Goal: Information Seeking & Learning: Learn about a topic

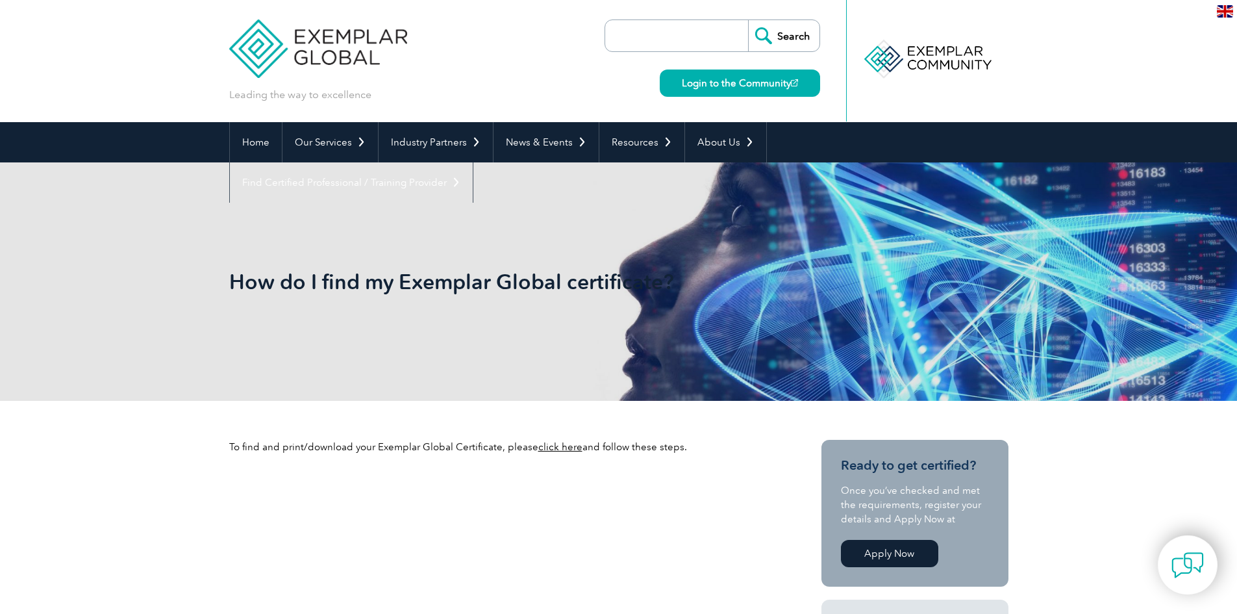
click at [545, 447] on link "click here" at bounding box center [560, 447] width 44 height 12
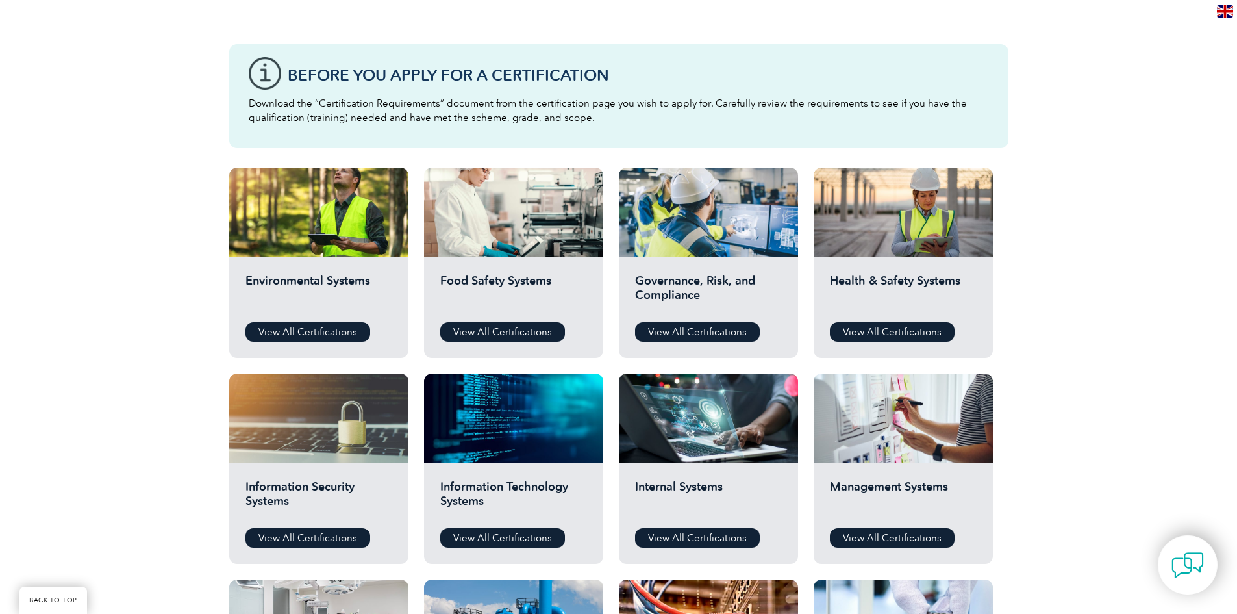
scroll to position [390, 0]
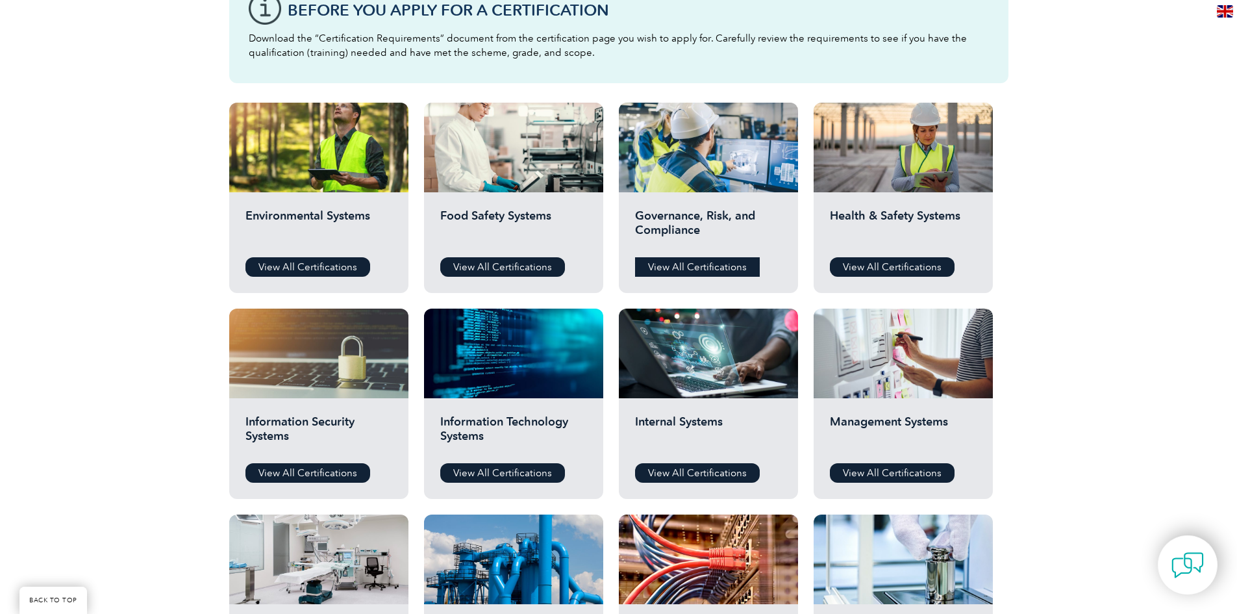
click at [720, 268] on link "View All Certifications" at bounding box center [697, 266] width 125 height 19
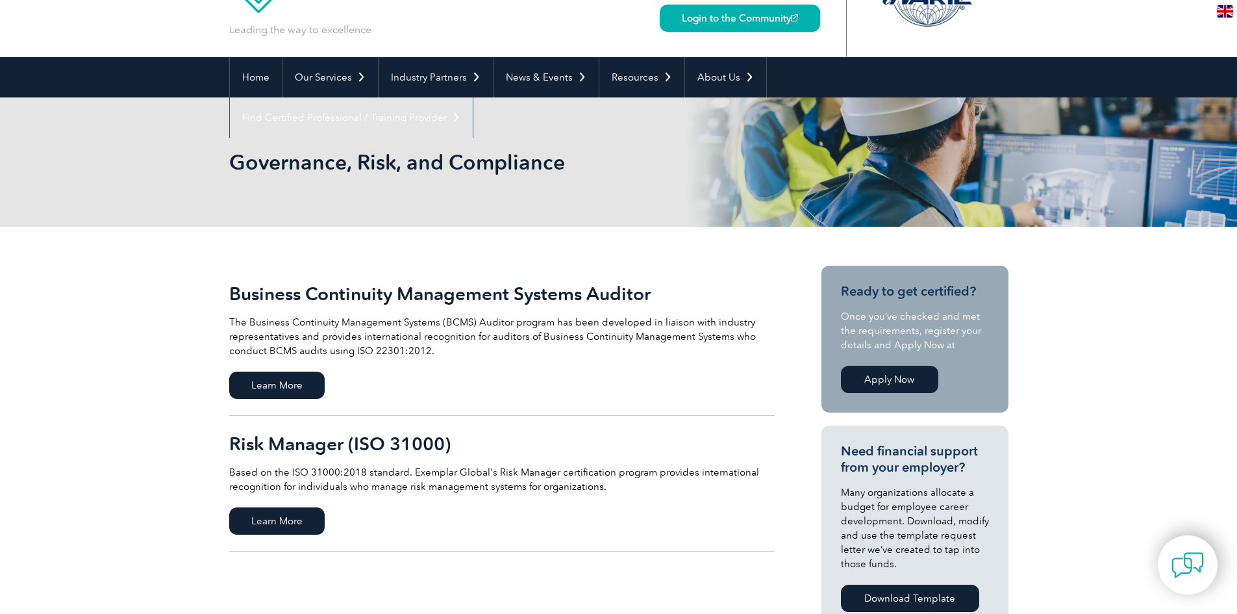
scroll to position [195, 0]
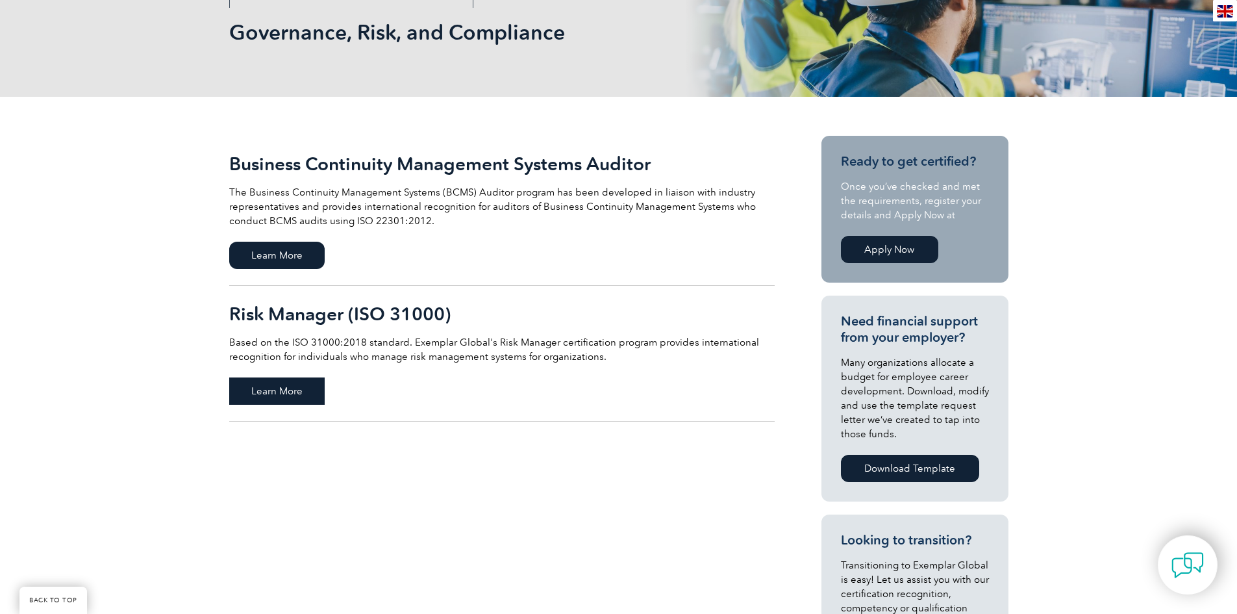
click at [292, 388] on span "Learn More" at bounding box center [276, 390] width 95 height 27
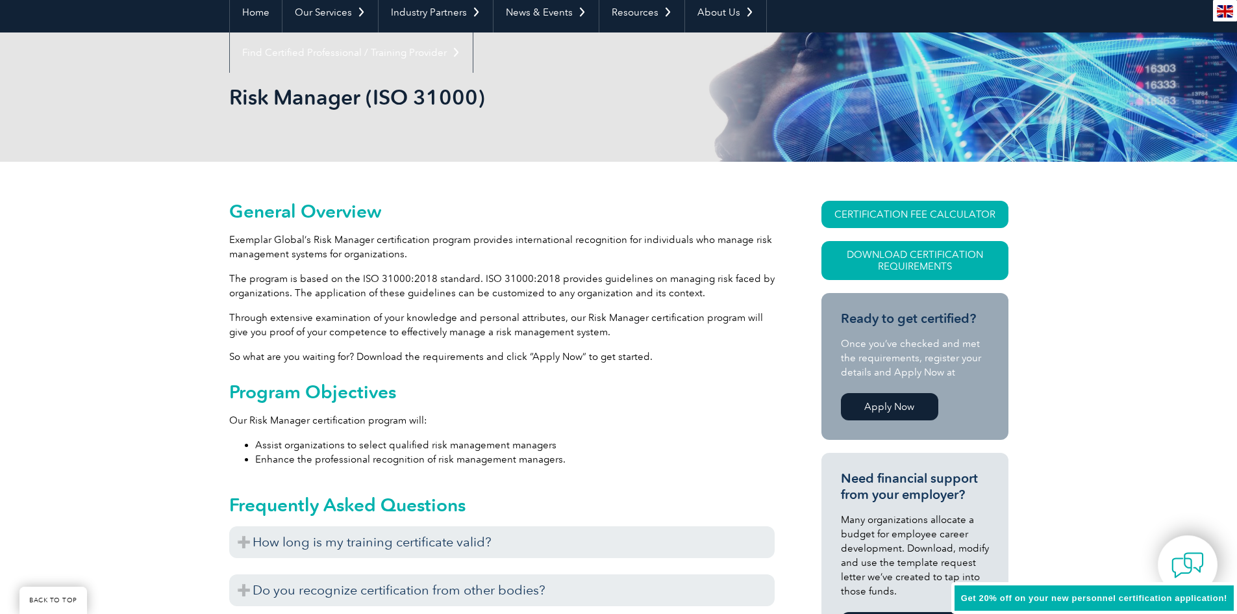
scroll to position [260, 0]
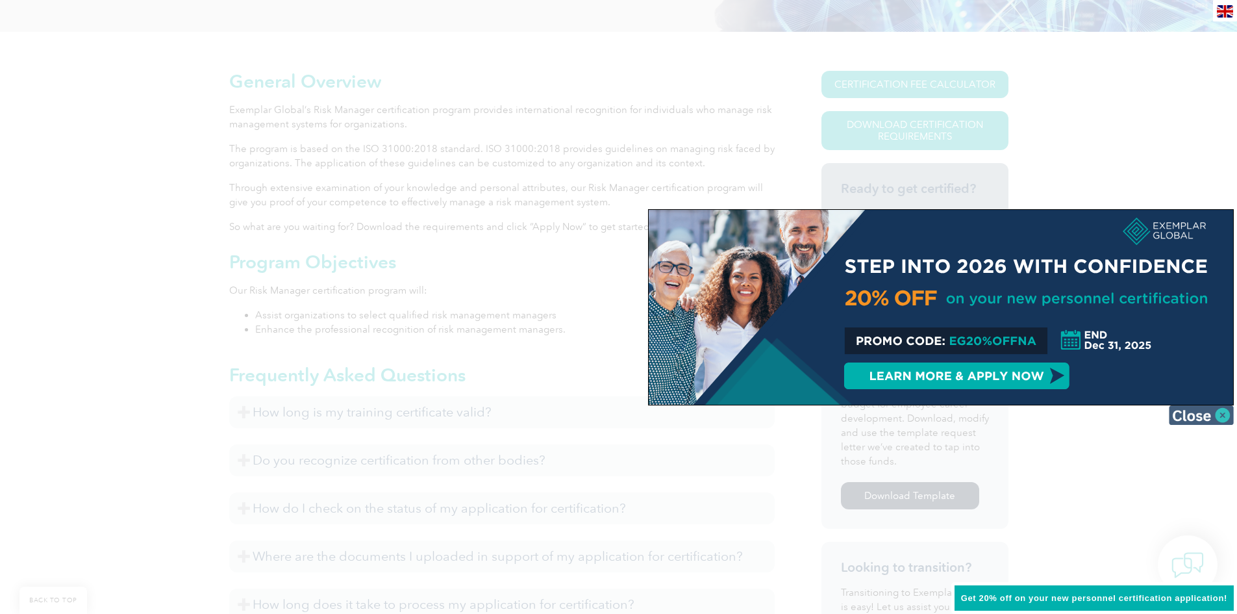
click at [1224, 414] on img at bounding box center [1201, 414] width 65 height 19
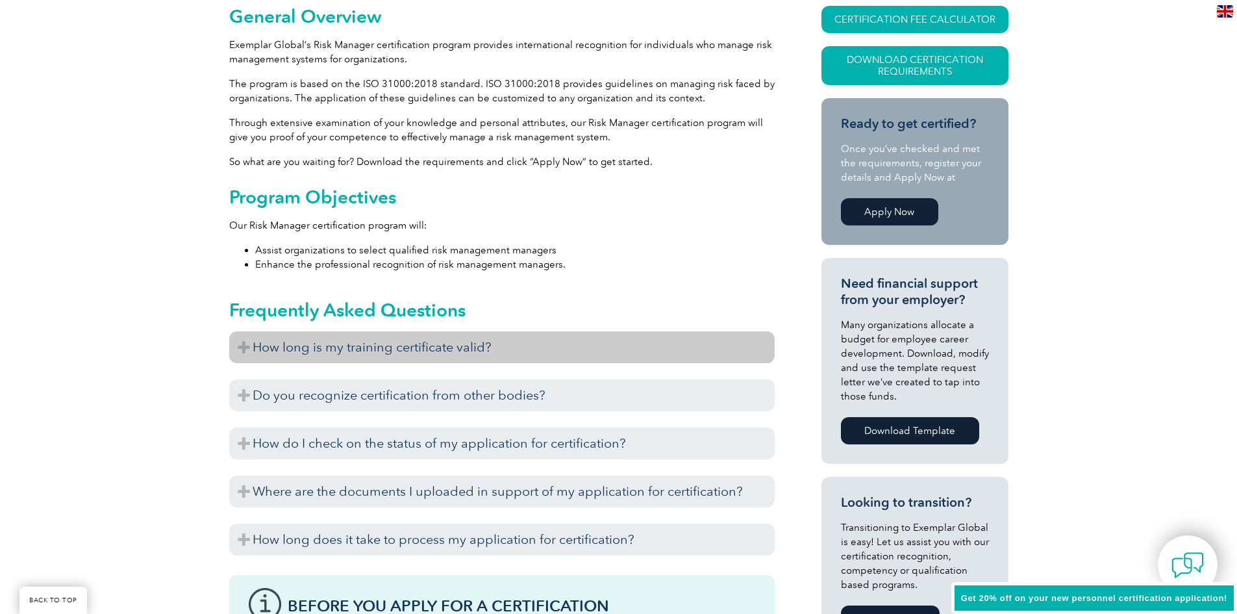
scroll to position [390, 0]
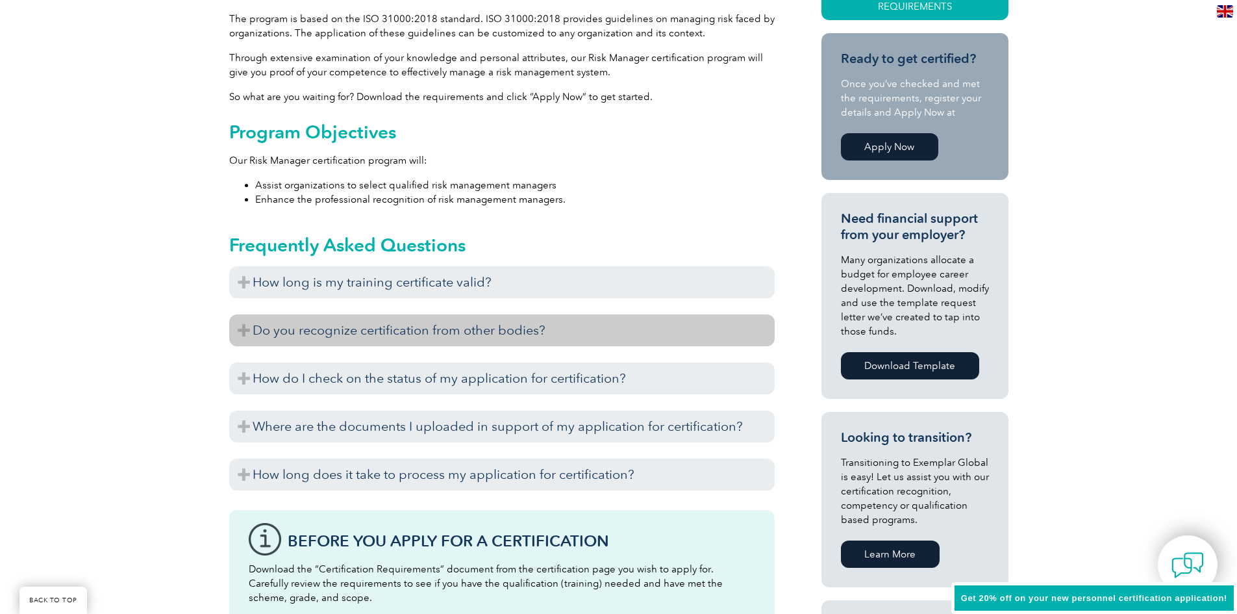
click at [241, 329] on h3 "Do you recognize certification from other bodies?" at bounding box center [501, 330] width 545 height 32
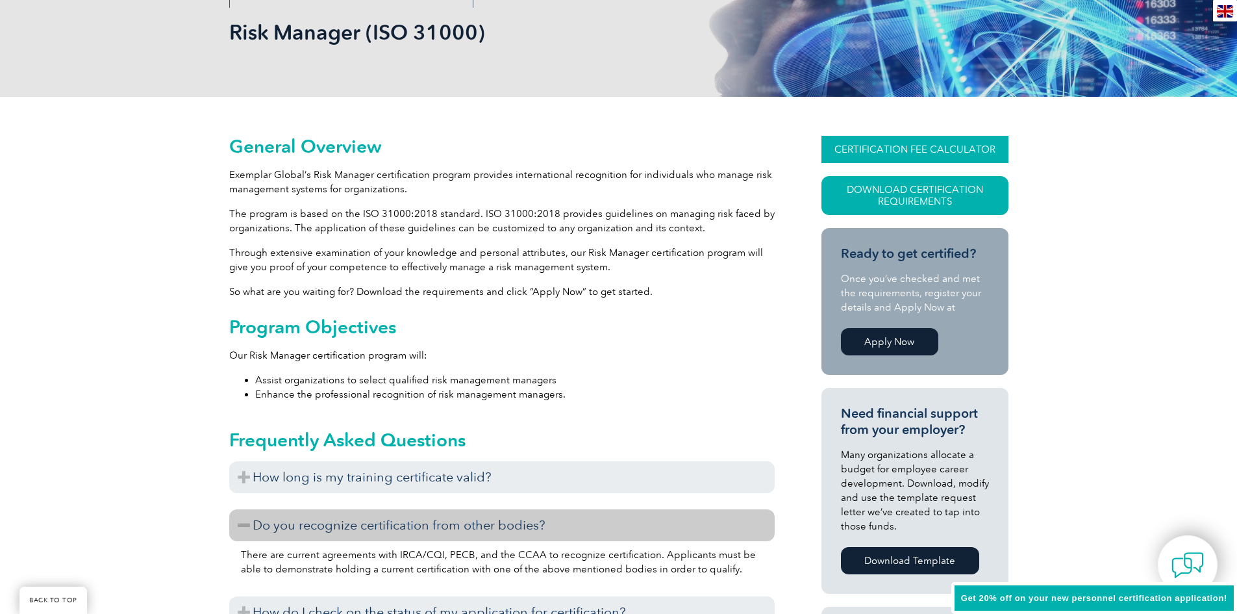
scroll to position [0, 0]
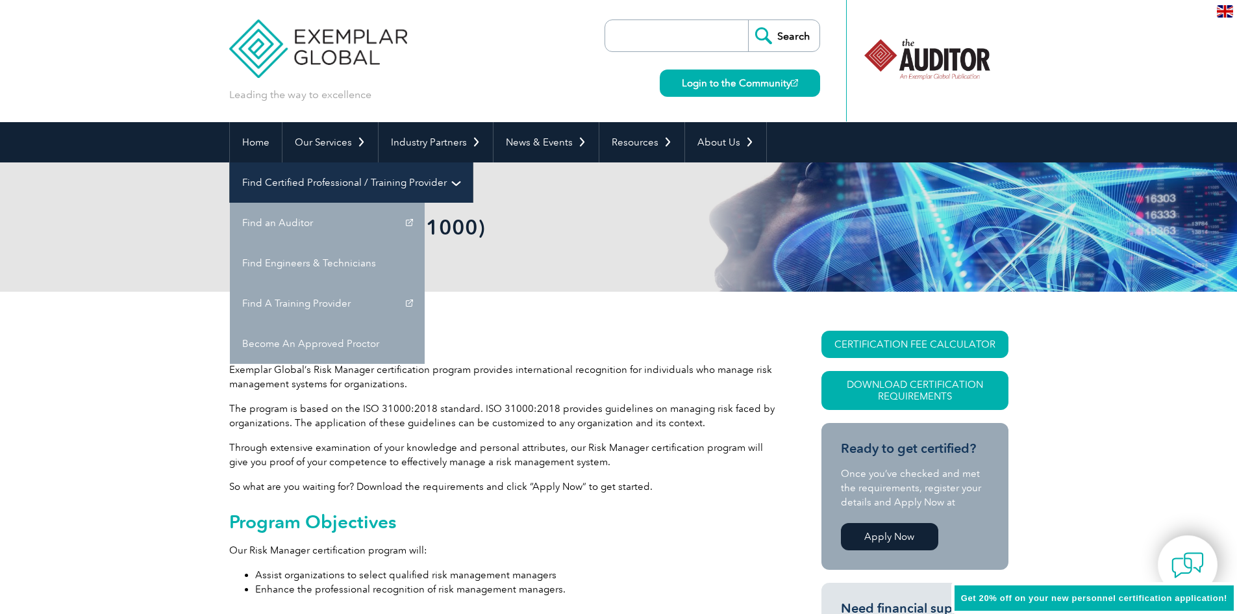
click at [473, 162] on link "Find Certified Professional / Training Provider" at bounding box center [351, 182] width 243 height 40
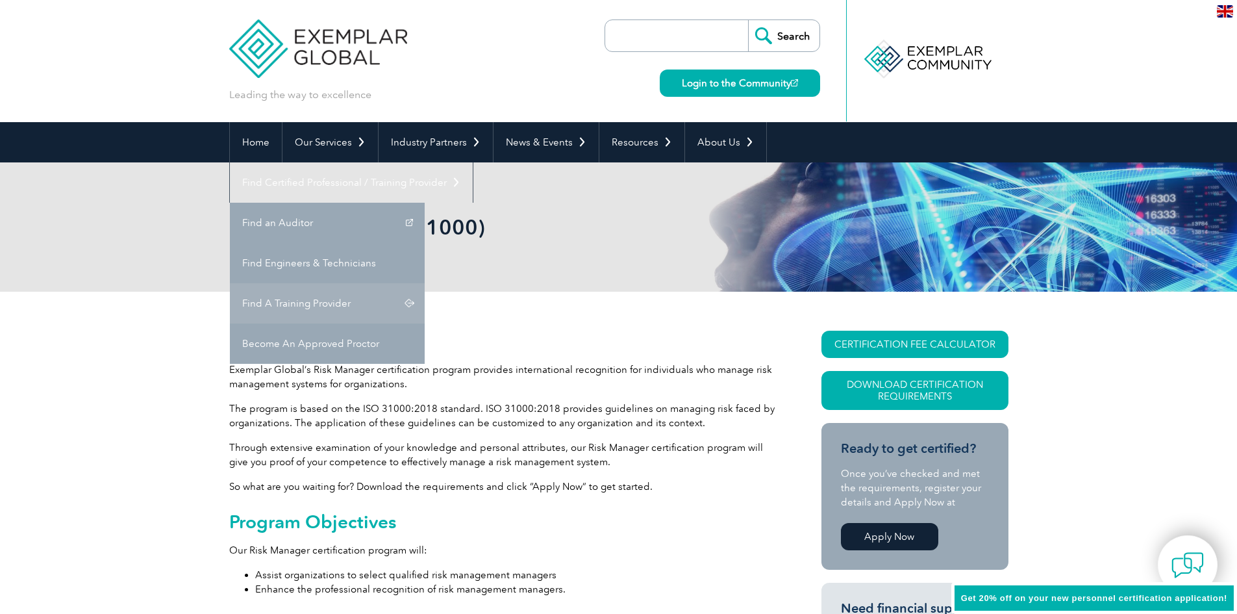
click at [425, 283] on link "Find A Training Provider" at bounding box center [327, 303] width 195 height 40
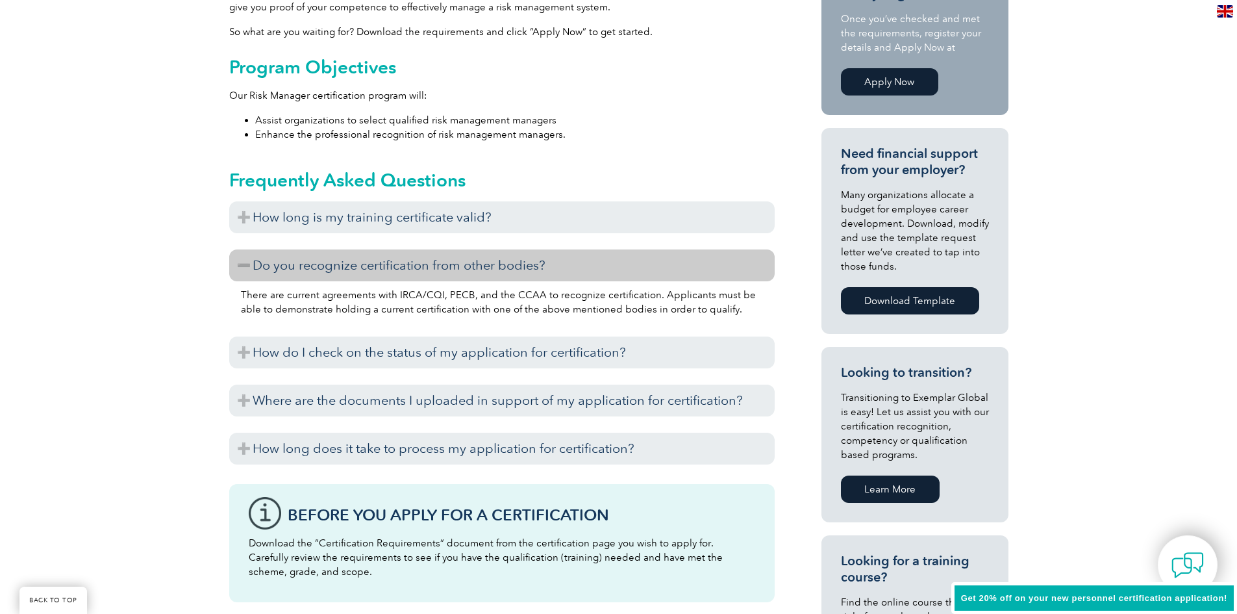
scroll to position [519, 0]
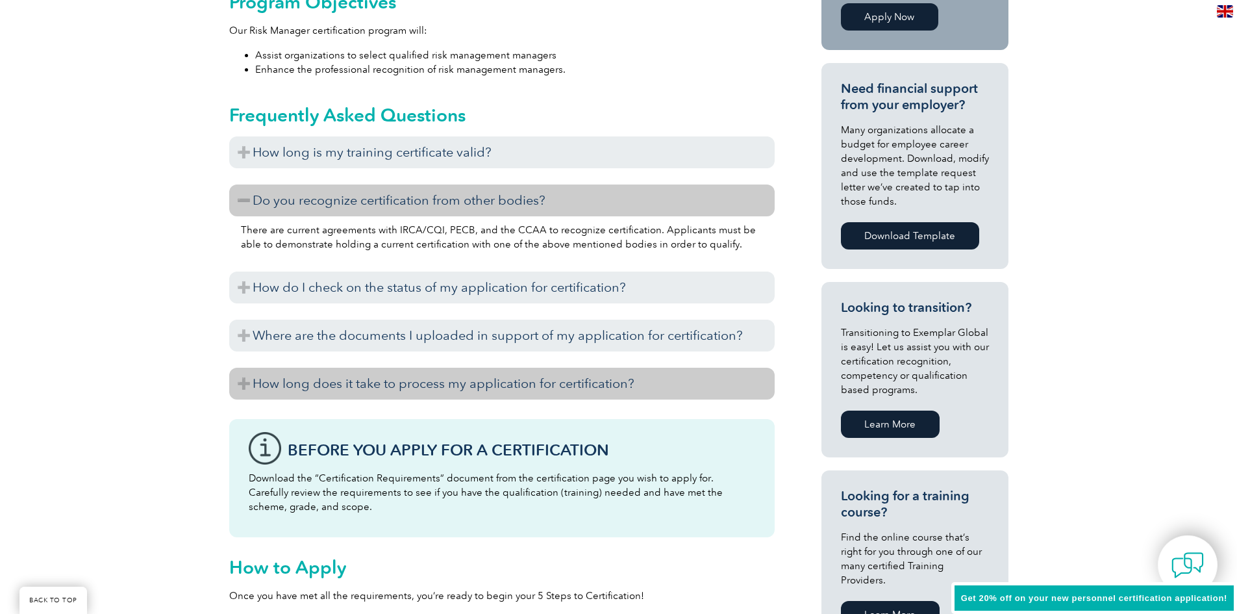
click at [247, 384] on h3 "How long does it take to process my application for certification?" at bounding box center [501, 384] width 545 height 32
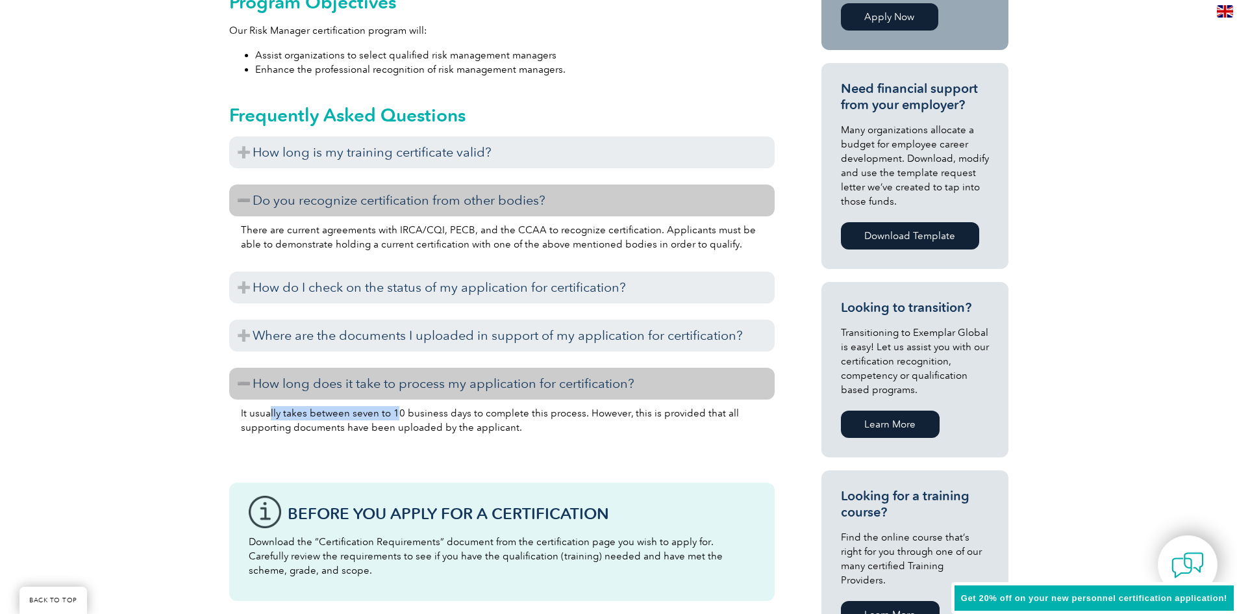
drag, startPoint x: 269, startPoint y: 416, endPoint x: 392, endPoint y: 412, distance: 123.4
click at [392, 412] on p "It usually takes between seven to 10 business days to complete this process. Ho…" at bounding box center [502, 420] width 522 height 29
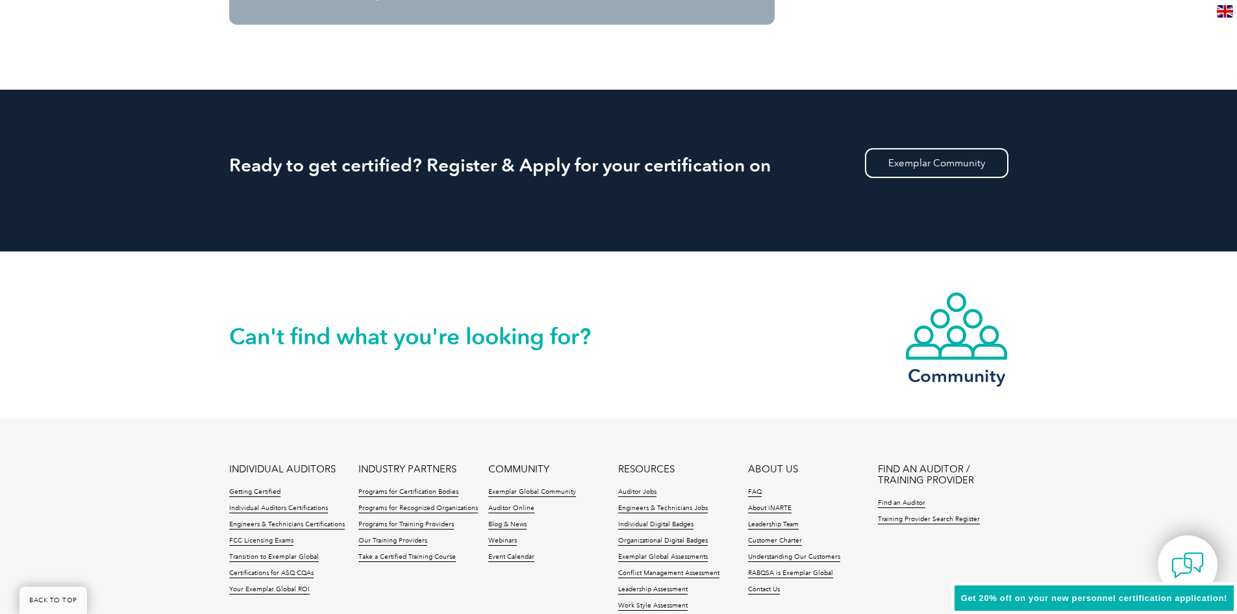
scroll to position [1558, 0]
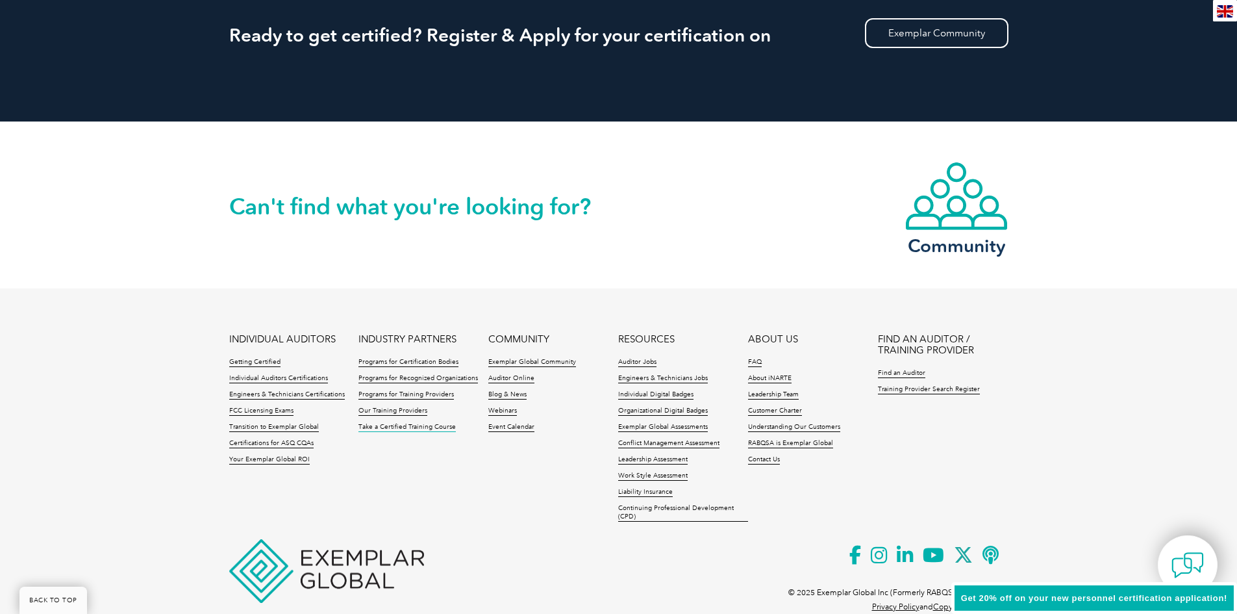
click at [421, 425] on link "Take a Certified Training Course" at bounding box center [406, 427] width 97 height 9
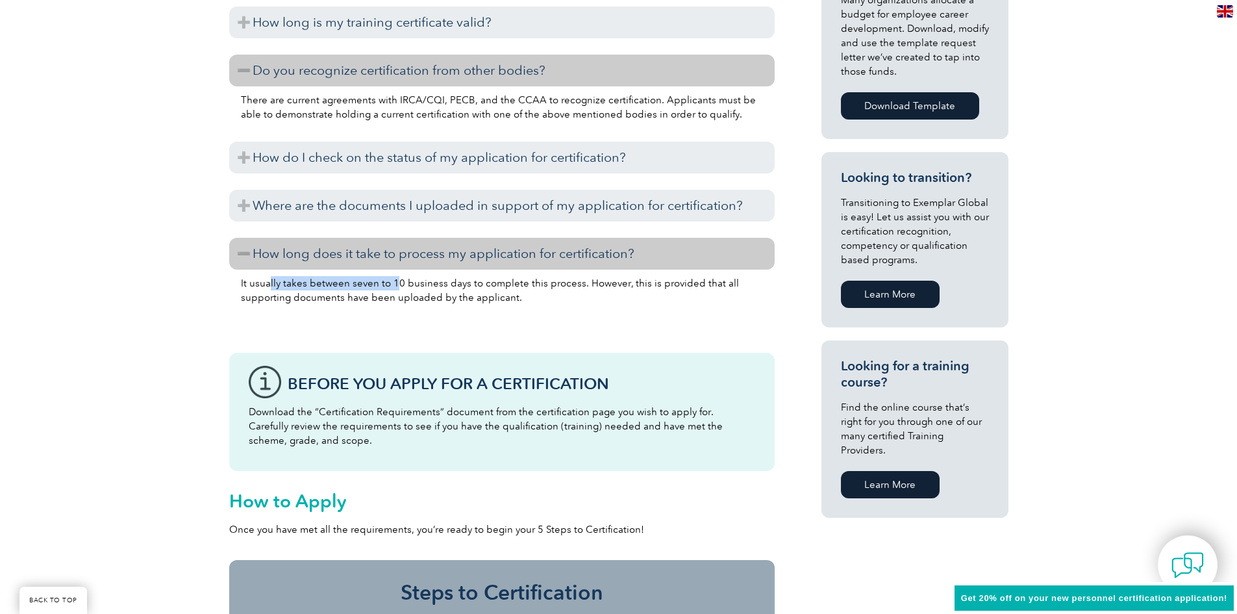
scroll to position [325, 0]
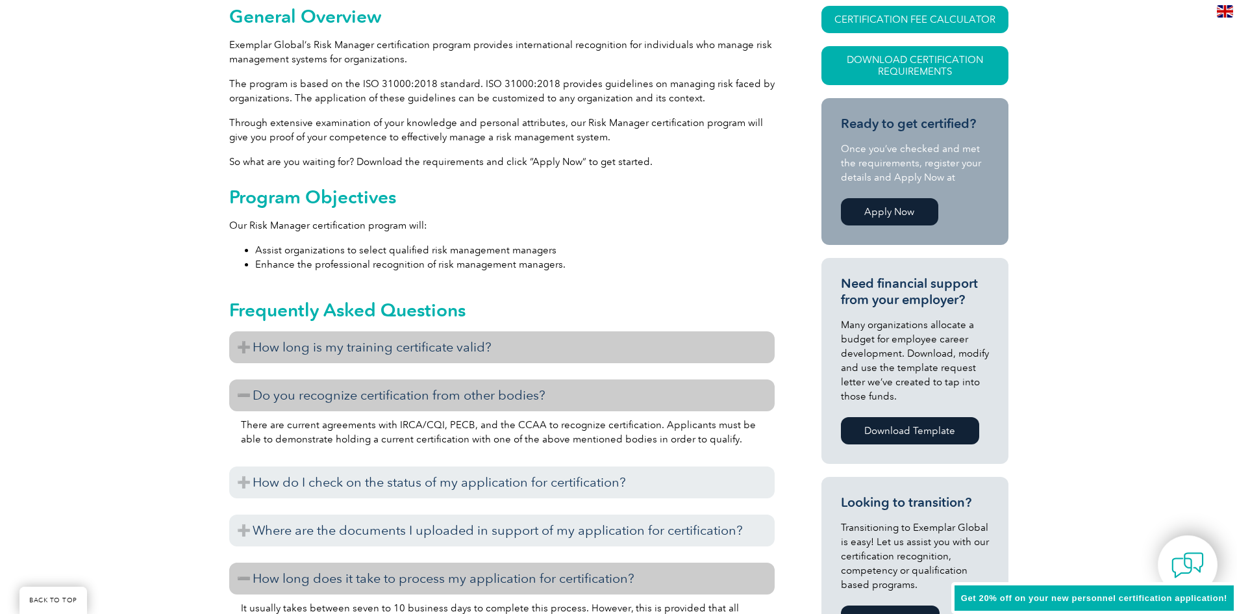
click at [305, 352] on h3 "How long is my training certificate valid?" at bounding box center [501, 347] width 545 height 32
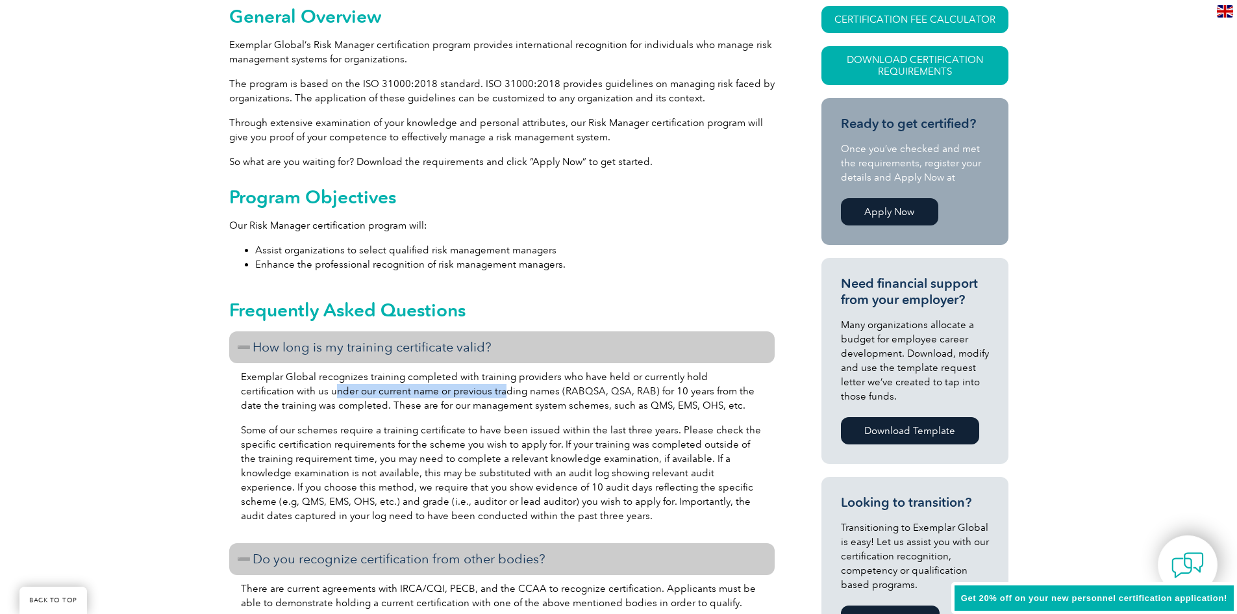
drag, startPoint x: 281, startPoint y: 392, endPoint x: 449, endPoint y: 392, distance: 168.2
click at [449, 392] on p "Exemplar Global recognizes training completed with training providers who have …" at bounding box center [502, 390] width 522 height 43
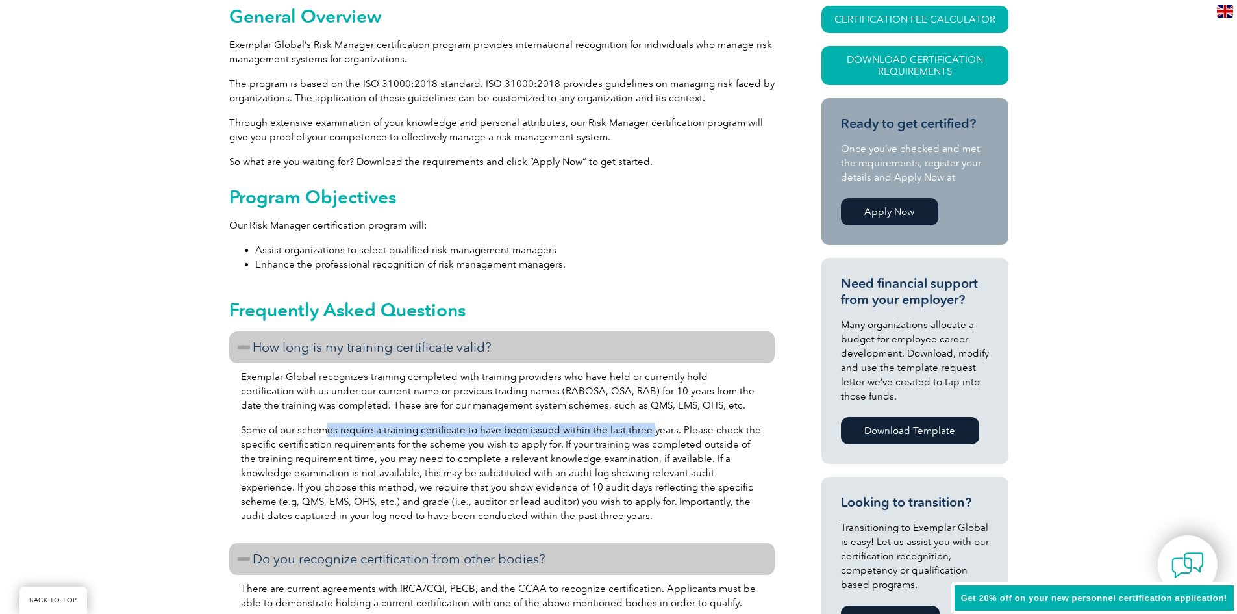
drag, startPoint x: 327, startPoint y: 430, endPoint x: 644, endPoint y: 428, distance: 316.2
click at [644, 428] on p "Some of our schemes require a training certificate to have been issued within t…" at bounding box center [502, 473] width 522 height 100
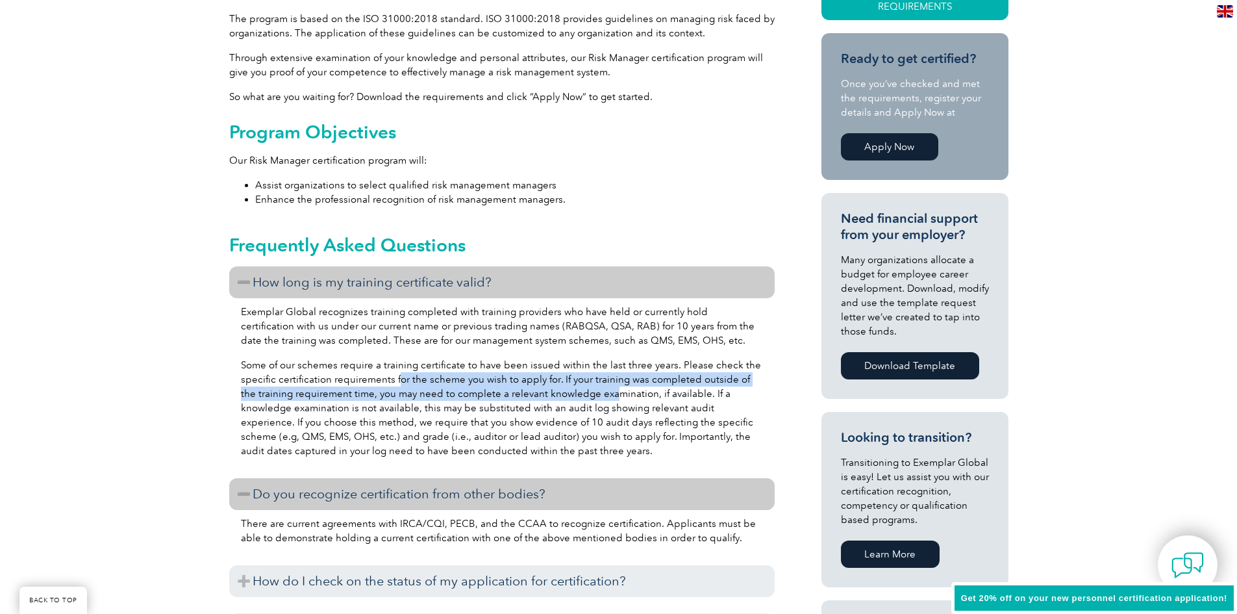
drag, startPoint x: 401, startPoint y: 379, endPoint x: 595, endPoint y: 386, distance: 194.3
click at [595, 386] on p "Some of our schemes require a training certificate to have been issued within t…" at bounding box center [502, 408] width 522 height 100
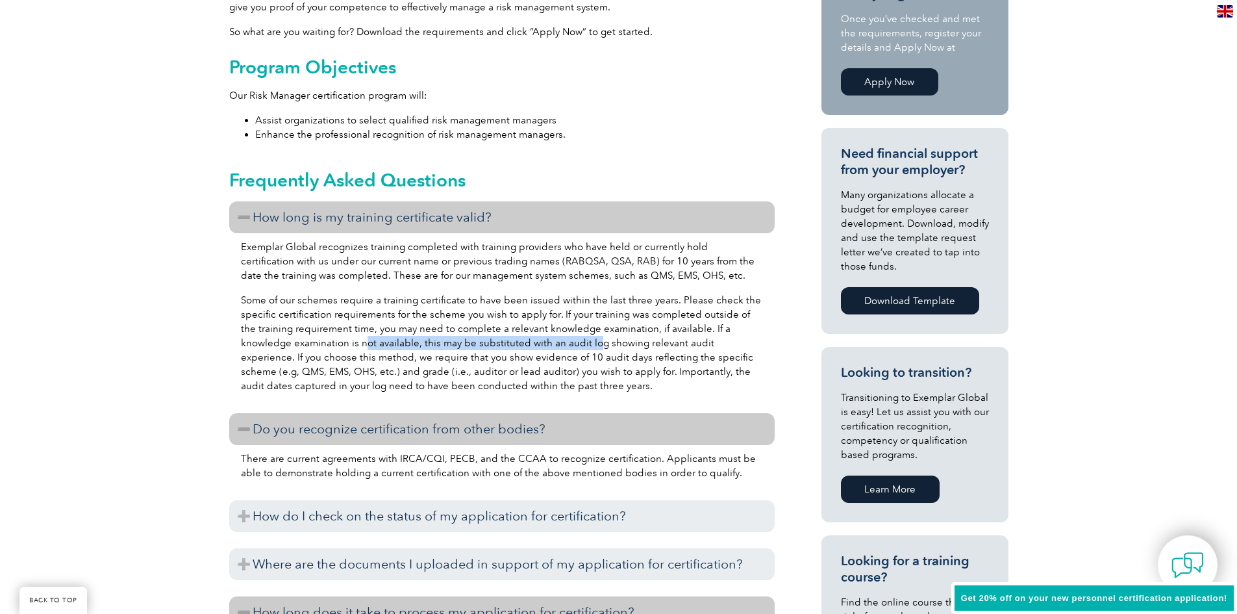
drag, startPoint x: 310, startPoint y: 341, endPoint x: 542, endPoint y: 343, distance: 231.2
click at [542, 343] on p "Some of our schemes require a training certificate to have been issued within t…" at bounding box center [502, 343] width 522 height 100
drag, startPoint x: 609, startPoint y: 357, endPoint x: 715, endPoint y: 357, distance: 105.8
click at [715, 357] on p "Some of our schemes require a training certificate to have been issued within t…" at bounding box center [502, 343] width 522 height 100
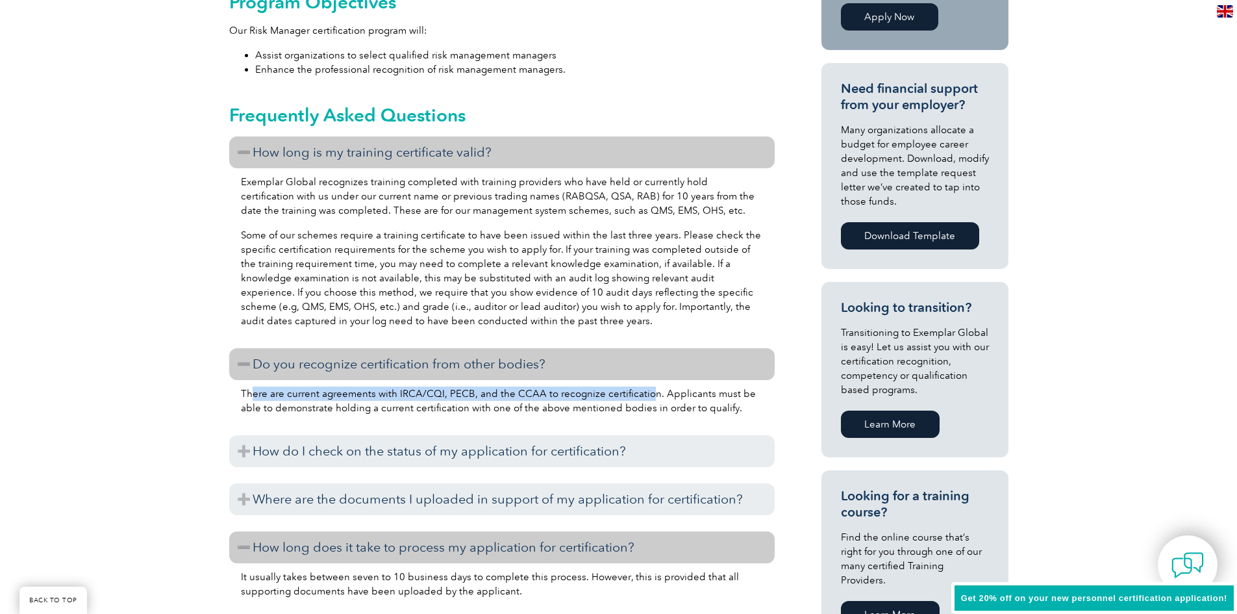
drag, startPoint x: 251, startPoint y: 395, endPoint x: 640, endPoint y: 397, distance: 389.0
click at [640, 397] on p "There are current agreements with IRCA/CQI, PECB, and the CCAA to recognize cer…" at bounding box center [502, 400] width 522 height 29
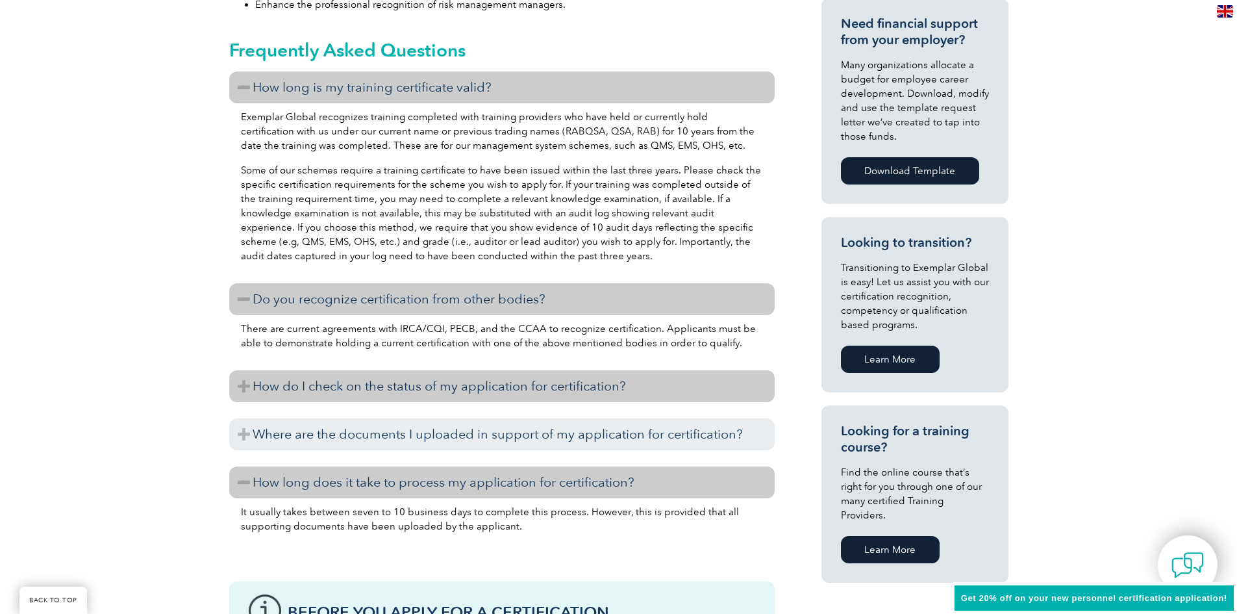
click at [298, 382] on h3 "How do I check on the status of my application for certification?" at bounding box center [501, 386] width 545 height 32
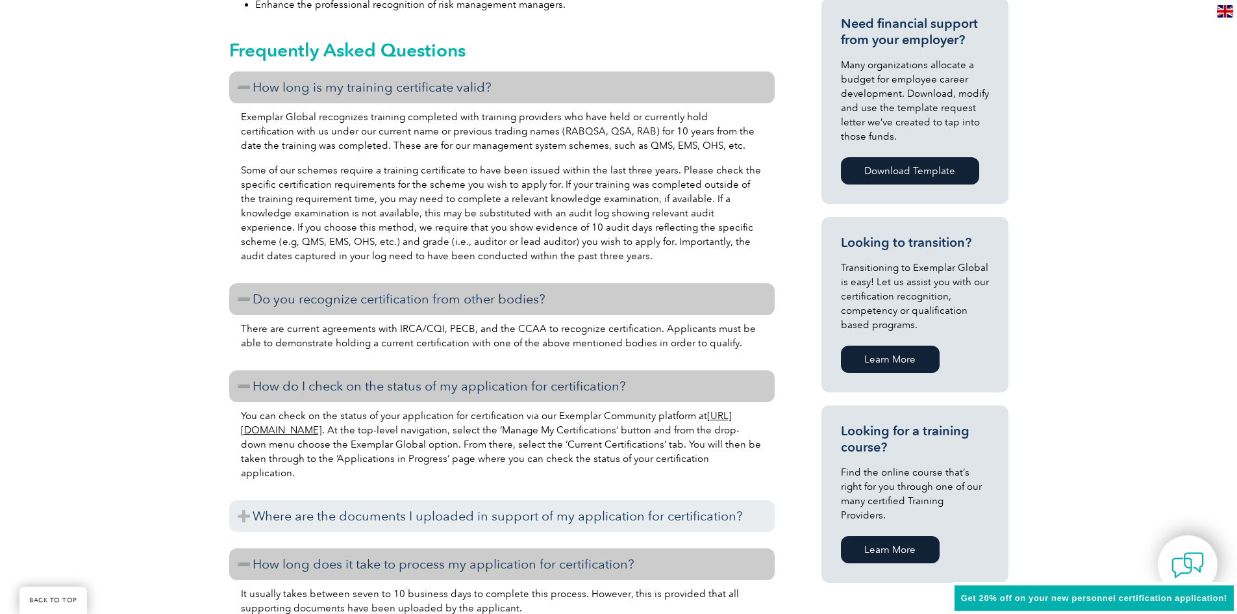
scroll to position [649, 0]
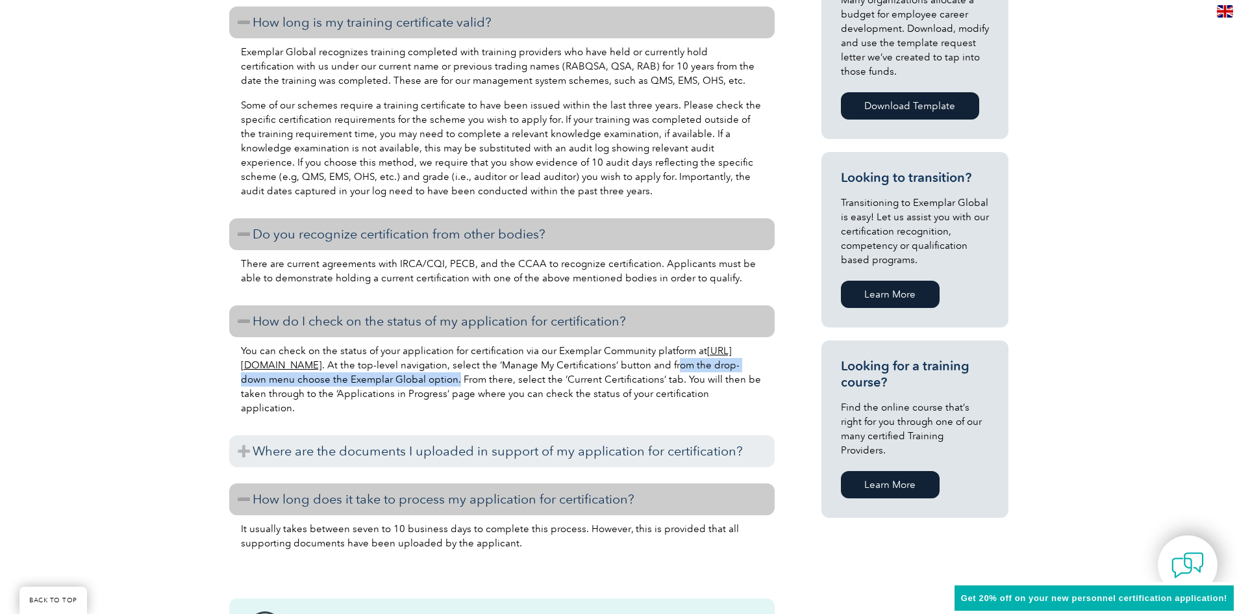
drag, startPoint x: 245, startPoint y: 384, endPoint x: 523, endPoint y: 386, distance: 277.9
click at [523, 386] on p "You can check on the status of your application for certification via our Exemp…" at bounding box center [502, 379] width 522 height 71
drag, startPoint x: 304, startPoint y: 397, endPoint x: 468, endPoint y: 397, distance: 164.3
click at [468, 397] on p "You can check on the status of your application for certification via our Exemp…" at bounding box center [502, 379] width 522 height 71
click at [325, 364] on link "https://community.exemplarglobal.org/" at bounding box center [486, 358] width 491 height 26
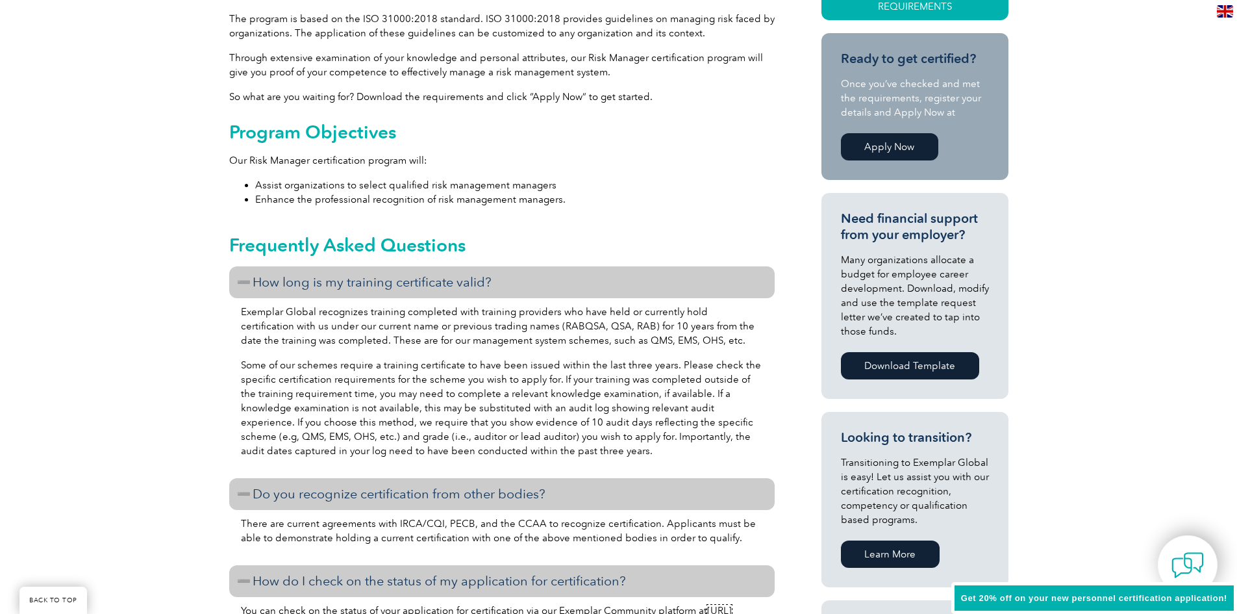
scroll to position [195, 0]
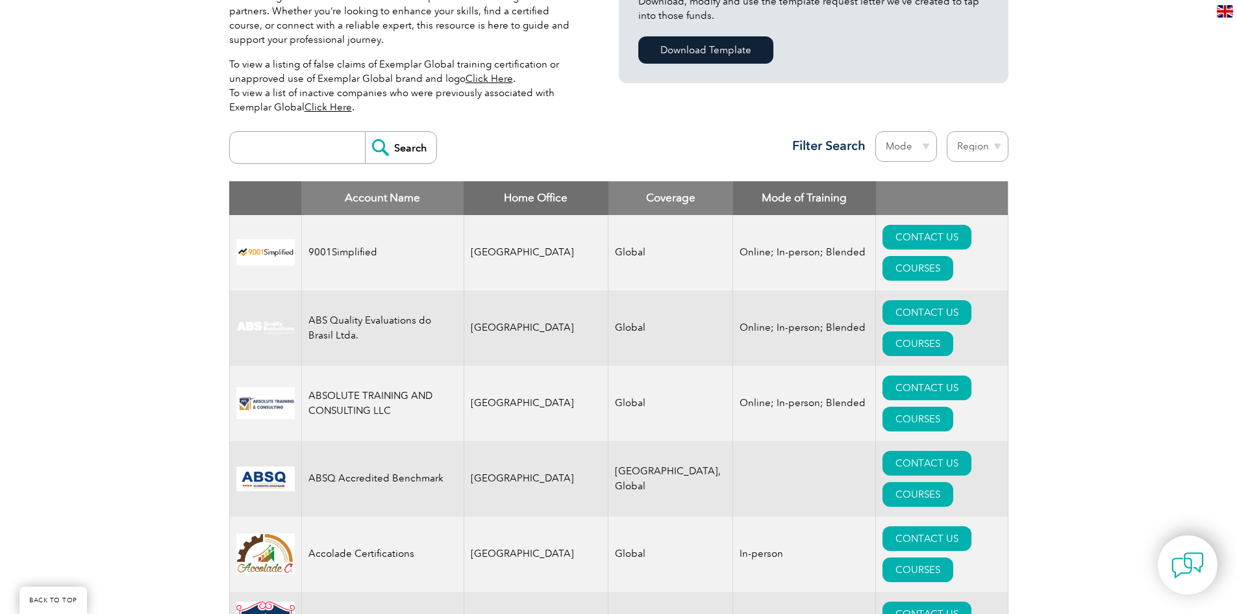
scroll to position [195, 0]
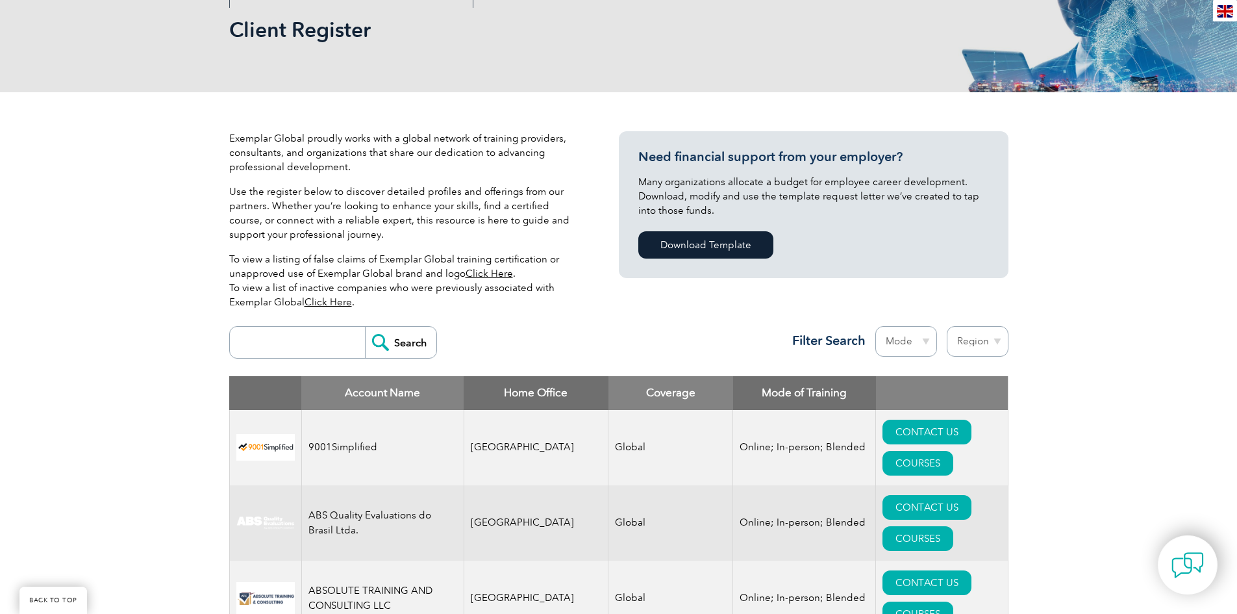
click at [295, 342] on input "search" at bounding box center [300, 342] width 129 height 31
click at [277, 349] on input "search" at bounding box center [300, 342] width 129 height 31
paste input "egc.bgmcgroup.com"
drag, startPoint x: 349, startPoint y: 340, endPoint x: -81, endPoint y: 336, distance: 429.2
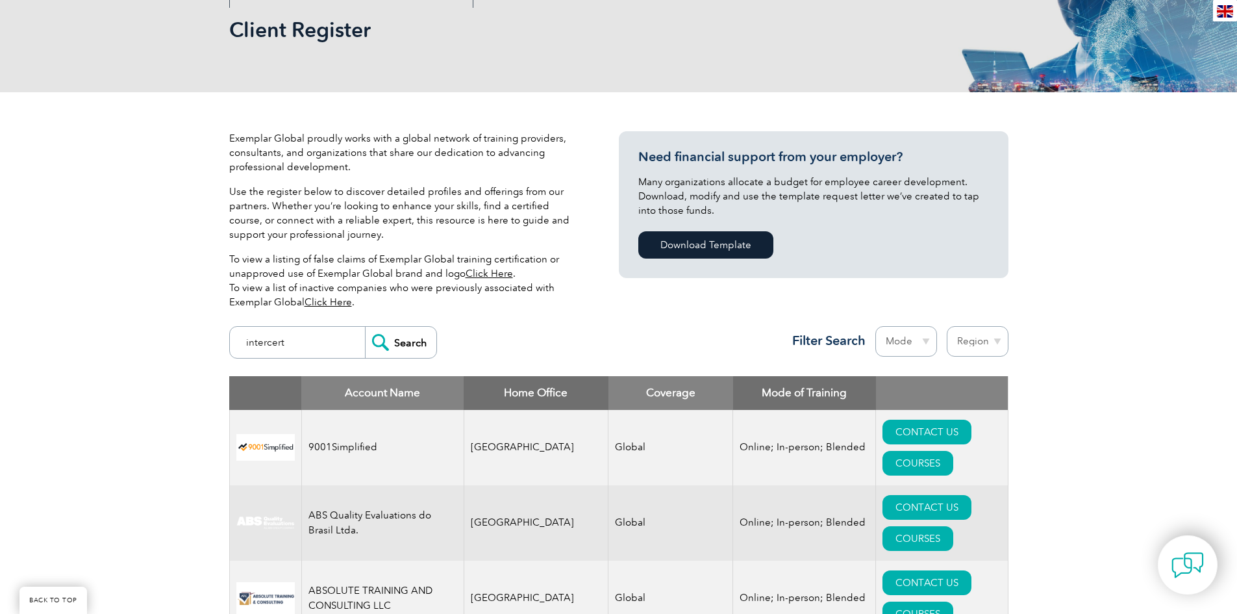
type input "intercert"
click at [382, 344] on input "Search" at bounding box center [400, 342] width 71 height 31
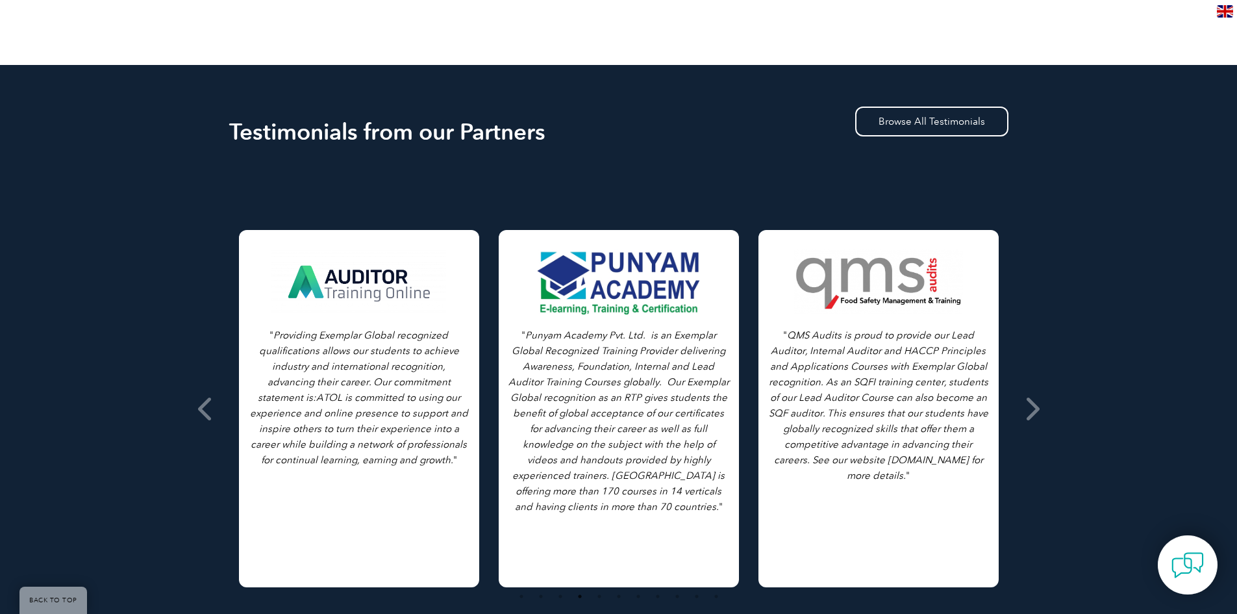
scroll to position [844, 0]
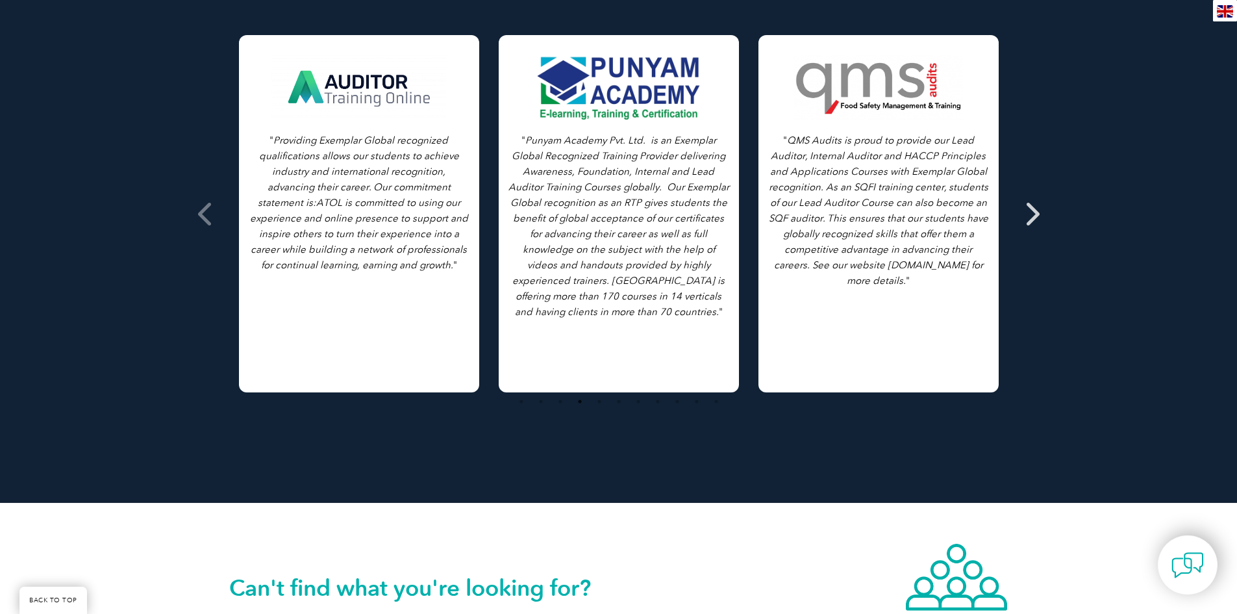
click at [1032, 214] on icon at bounding box center [1031, 214] width 16 height 0
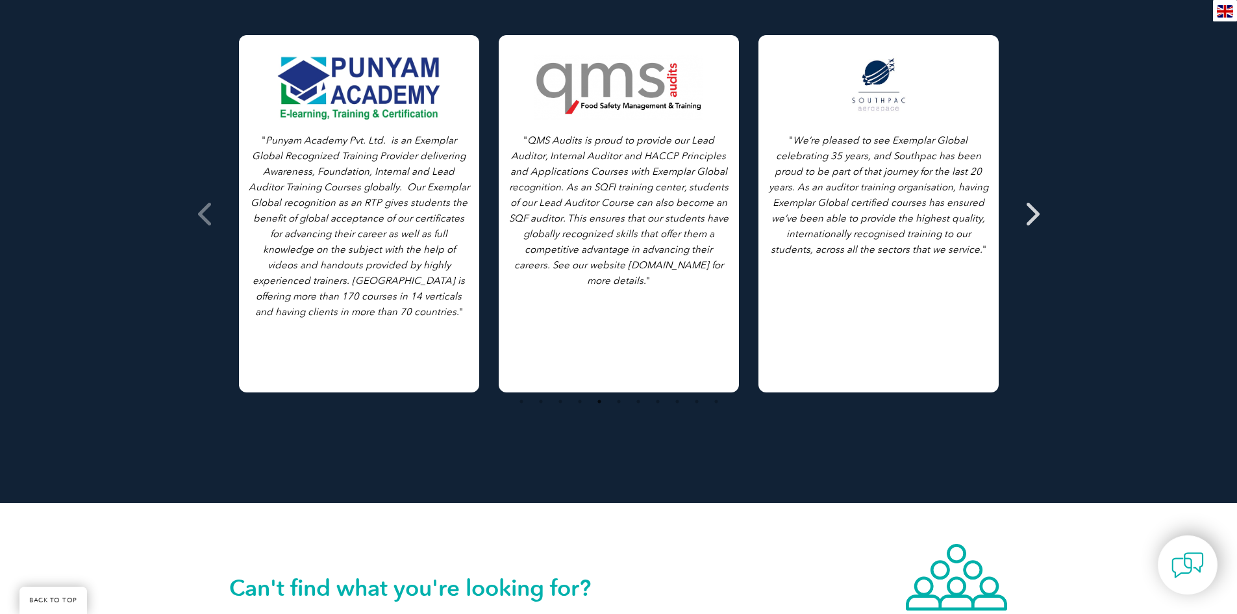
click at [1032, 214] on icon at bounding box center [1031, 214] width 16 height 0
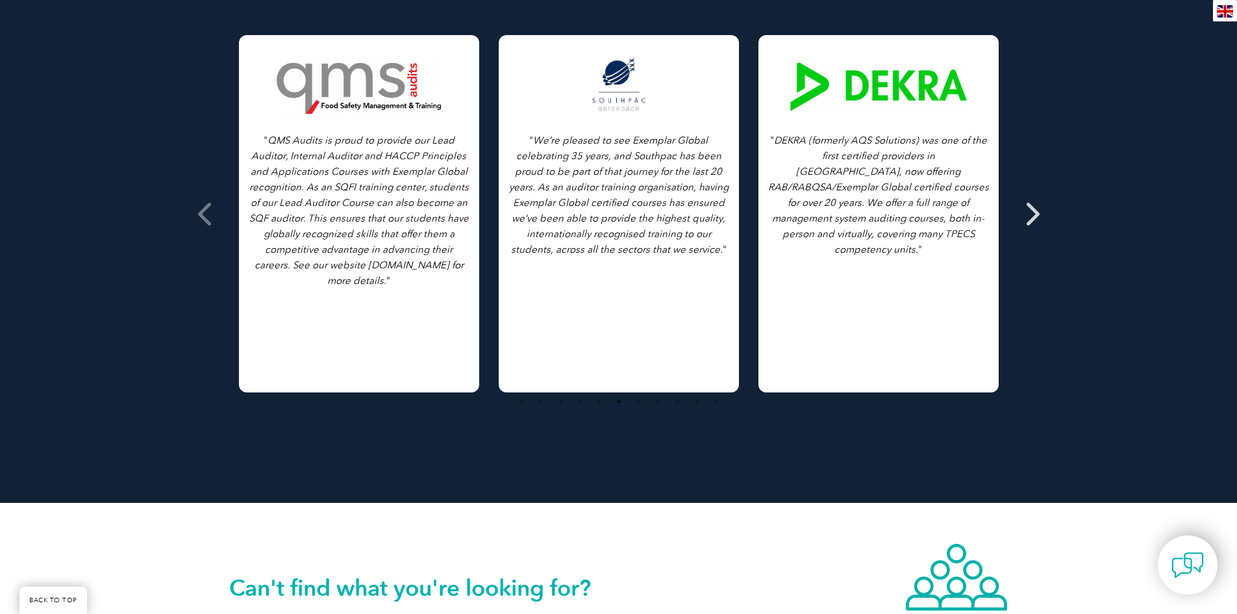
click at [1032, 214] on icon at bounding box center [1031, 214] width 16 height 0
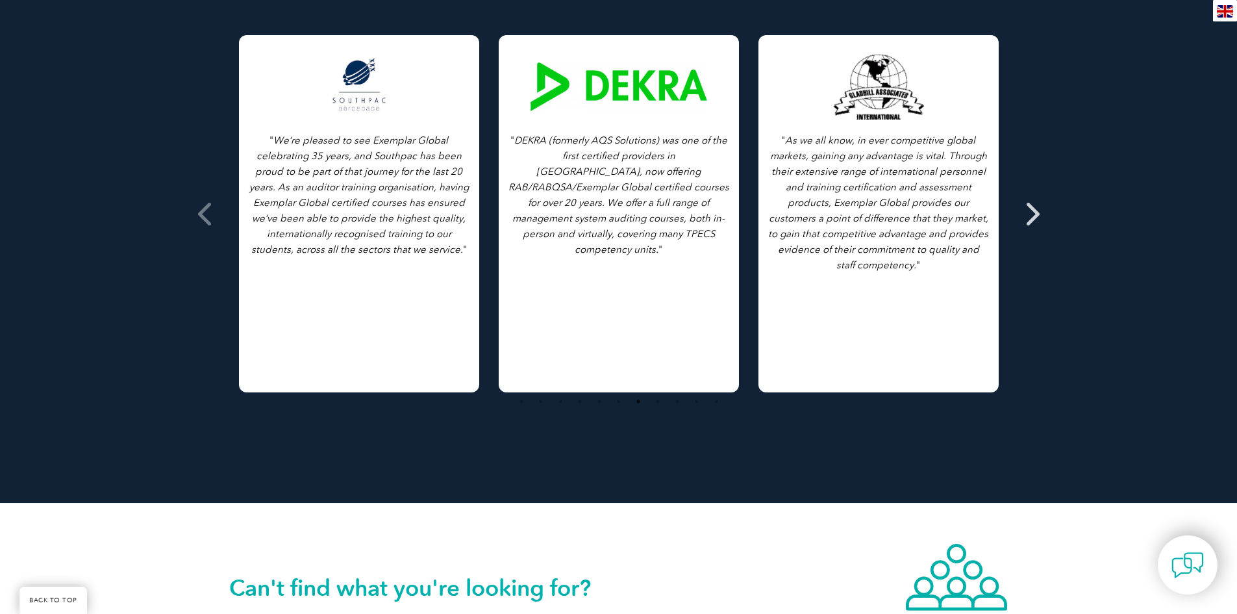
click at [1032, 214] on icon at bounding box center [1031, 214] width 16 height 0
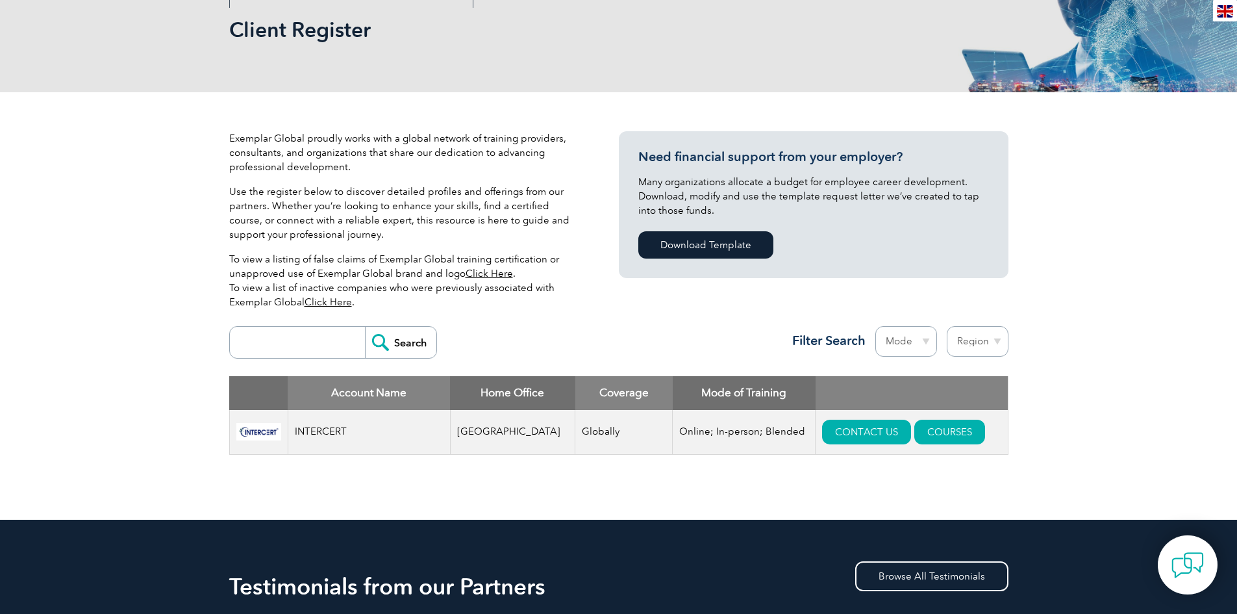
scroll to position [0, 0]
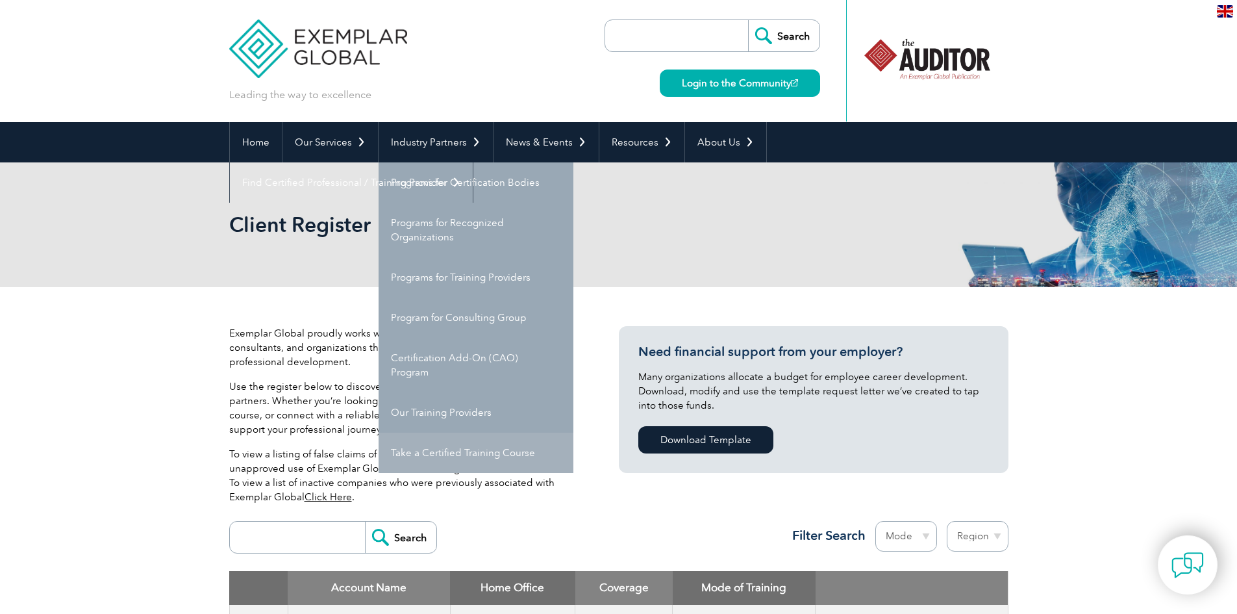
click at [459, 451] on link "Take a Certified Training Course" at bounding box center [476, 452] width 195 height 40
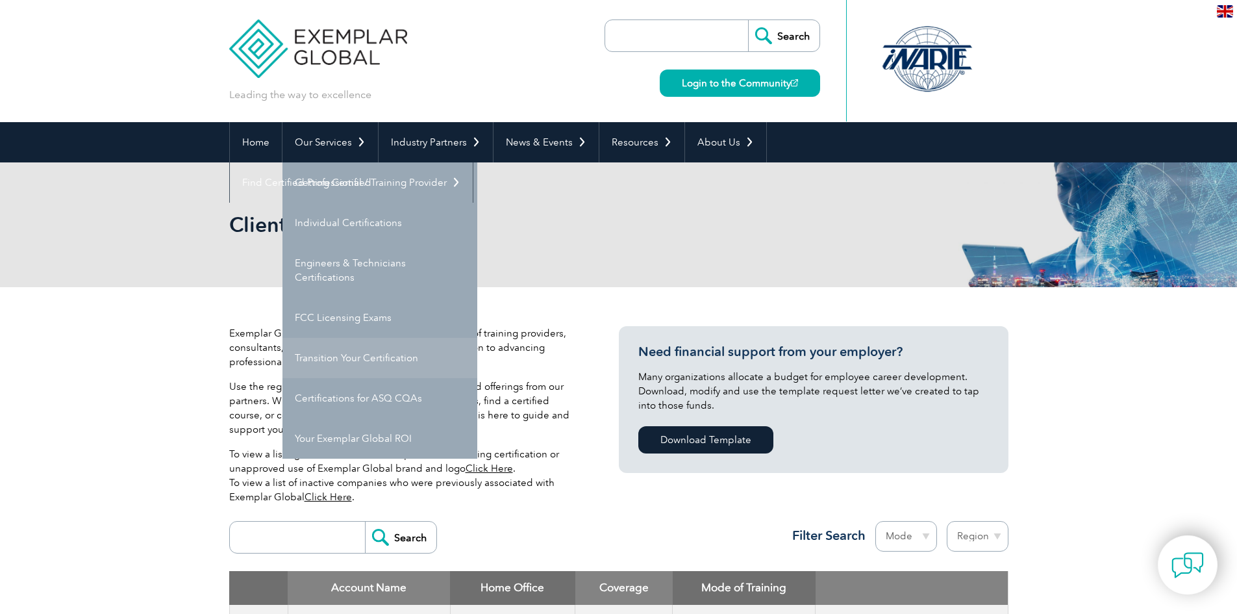
click at [349, 360] on link "Transition Your Certification" at bounding box center [379, 358] width 195 height 40
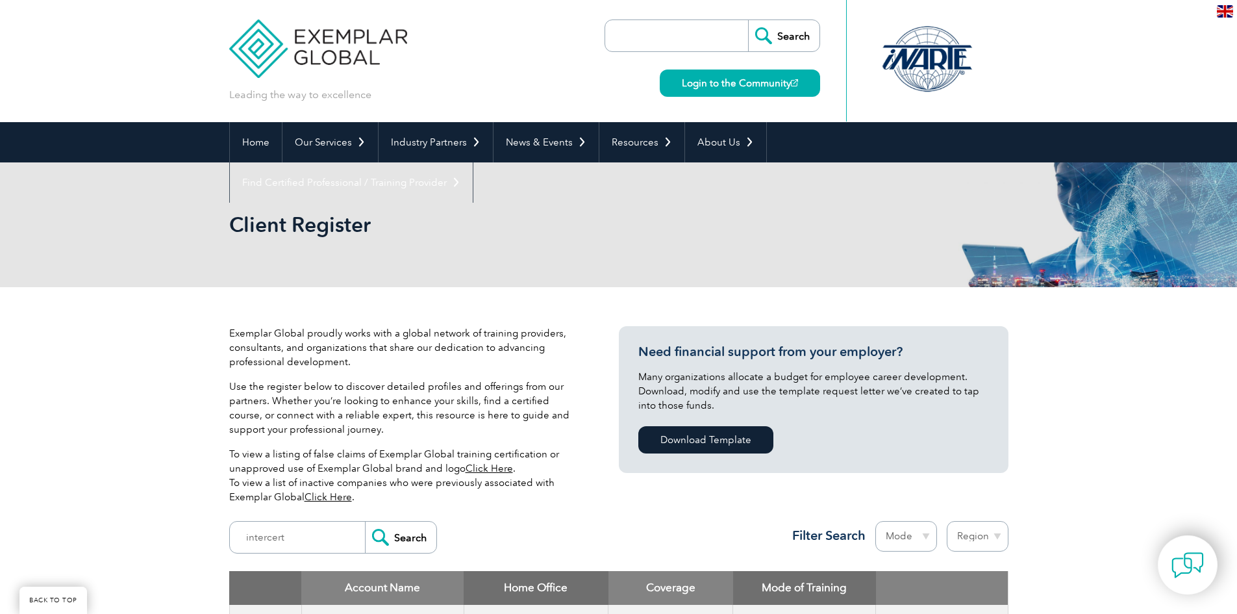
scroll to position [195, 0]
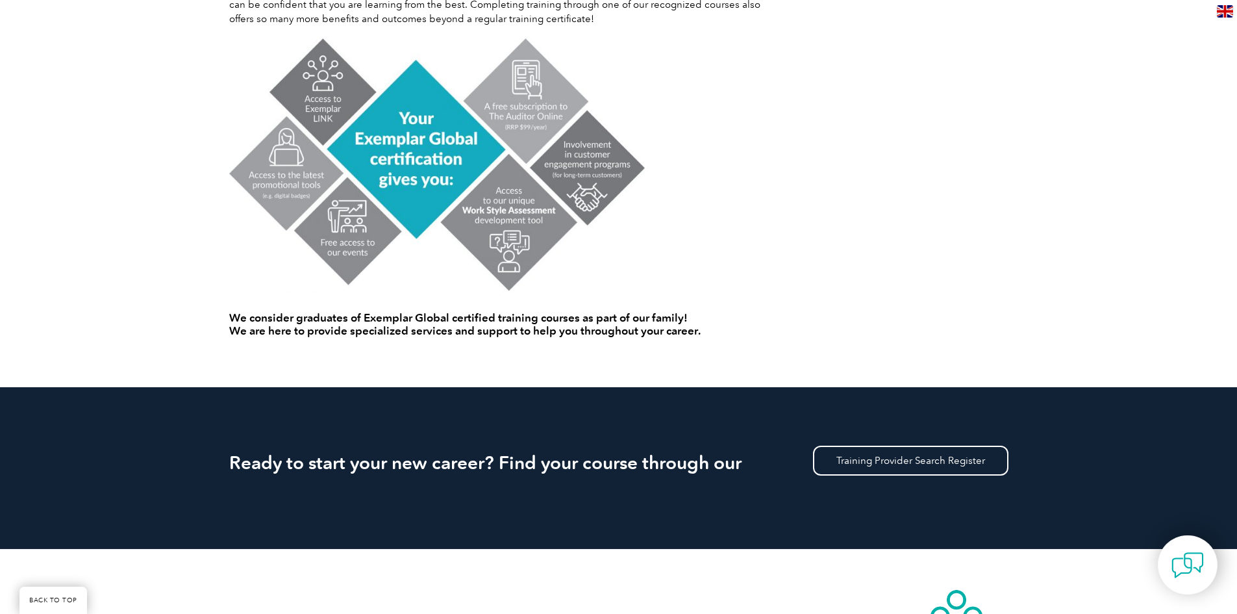
scroll to position [909, 0]
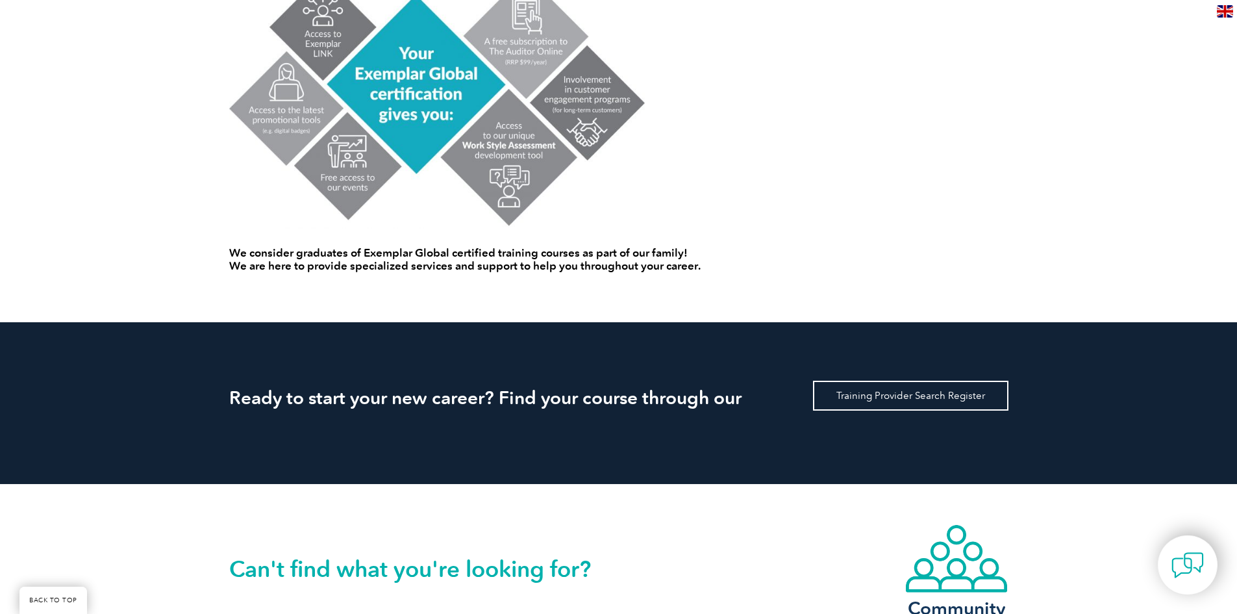
click at [882, 395] on link "Training Provider Search Register" at bounding box center [910, 396] width 195 height 30
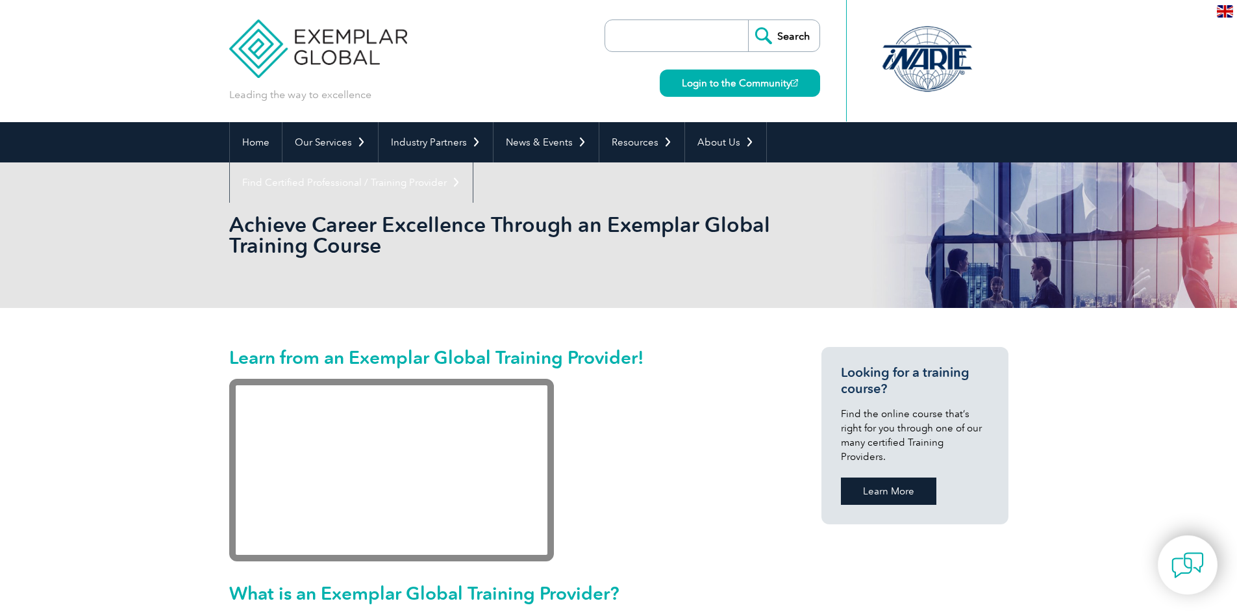
click at [892, 477] on link "Learn More" at bounding box center [888, 490] width 95 height 27
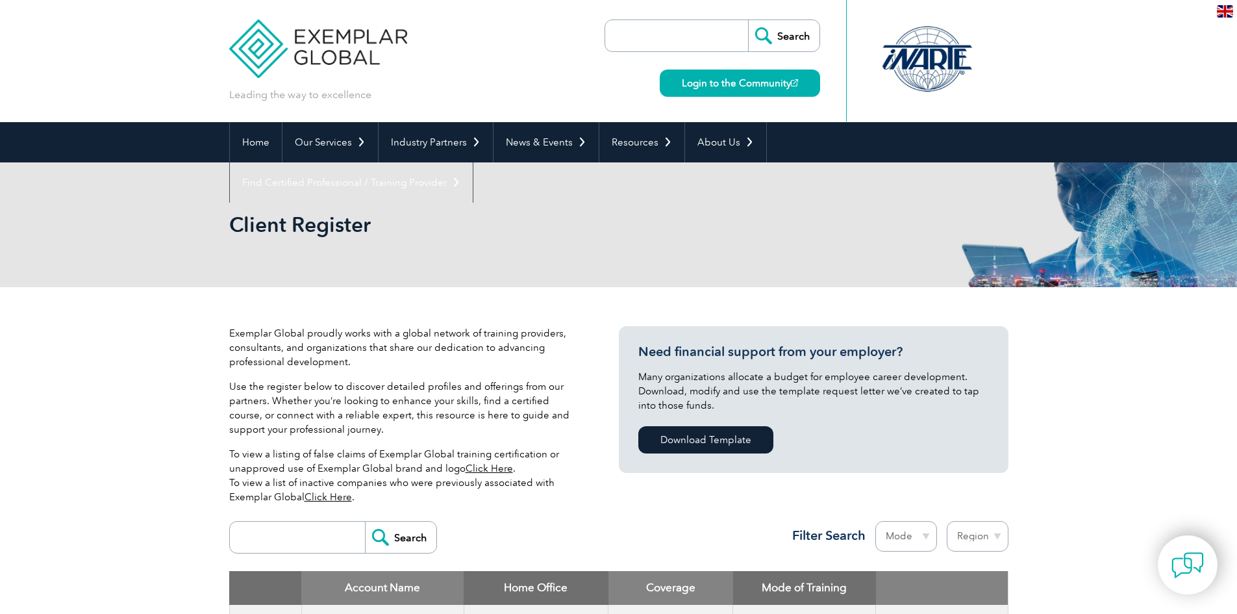
scroll to position [195, 0]
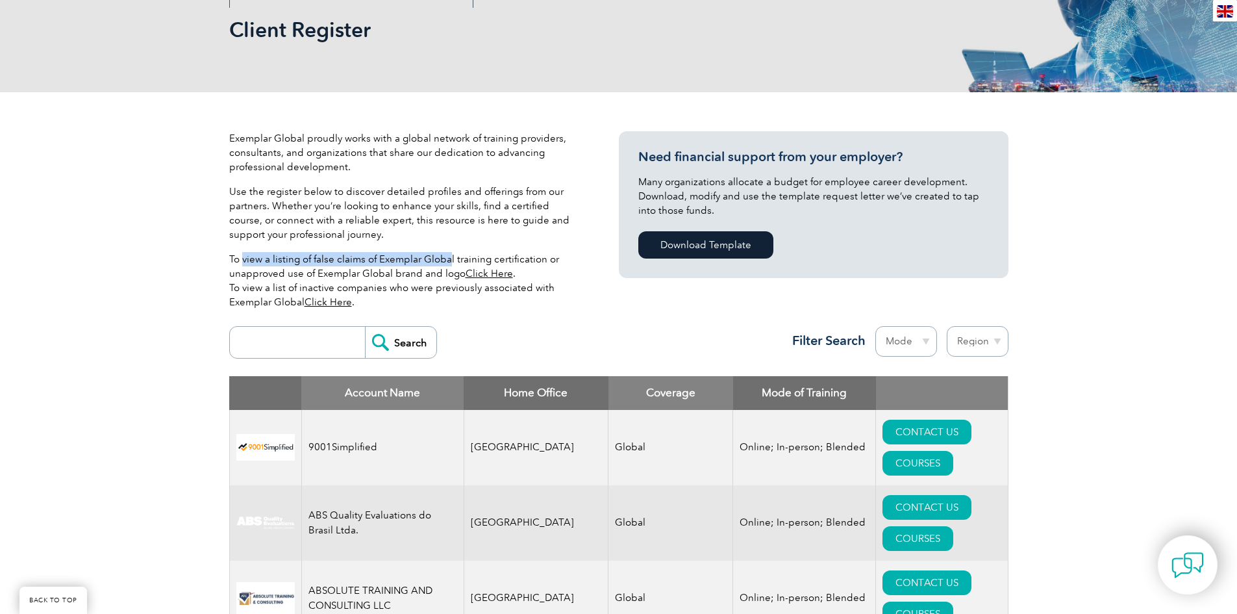
drag, startPoint x: 243, startPoint y: 257, endPoint x: 449, endPoint y: 264, distance: 206.6
click at [449, 264] on p "To view a listing of false claims of Exemplar Global training certification or …" at bounding box center [404, 280] width 351 height 57
click at [323, 289] on p "To view a listing of false claims of Exemplar Global training certification or …" at bounding box center [404, 280] width 351 height 57
click at [327, 301] on link "Click Here" at bounding box center [328, 302] width 47 height 12
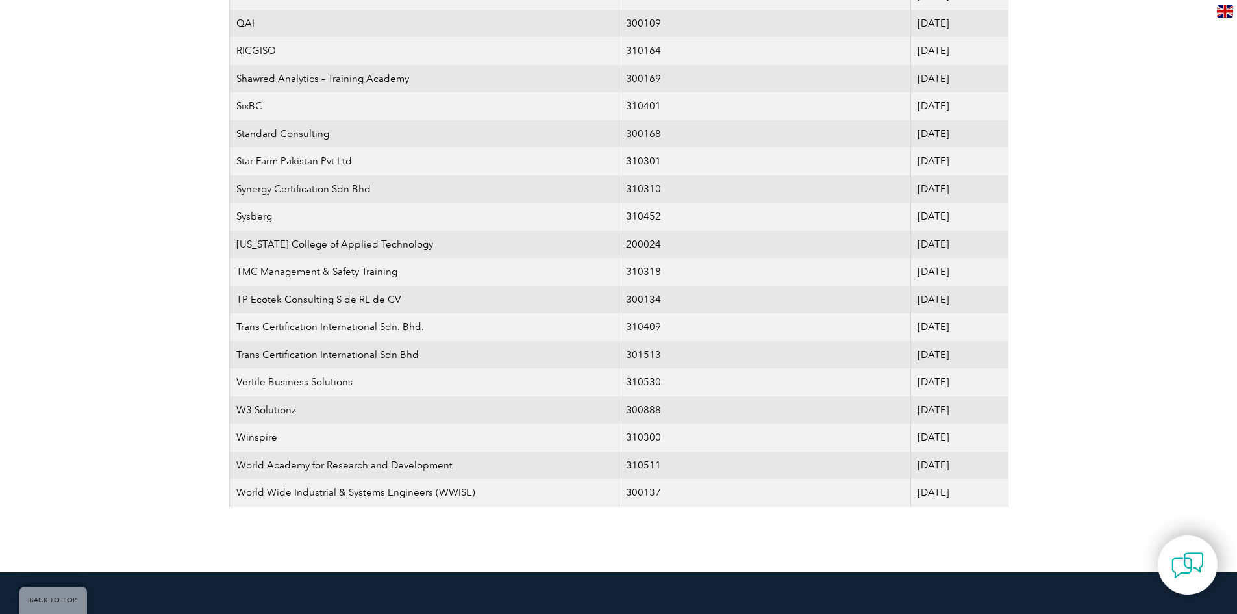
scroll to position [2403, 0]
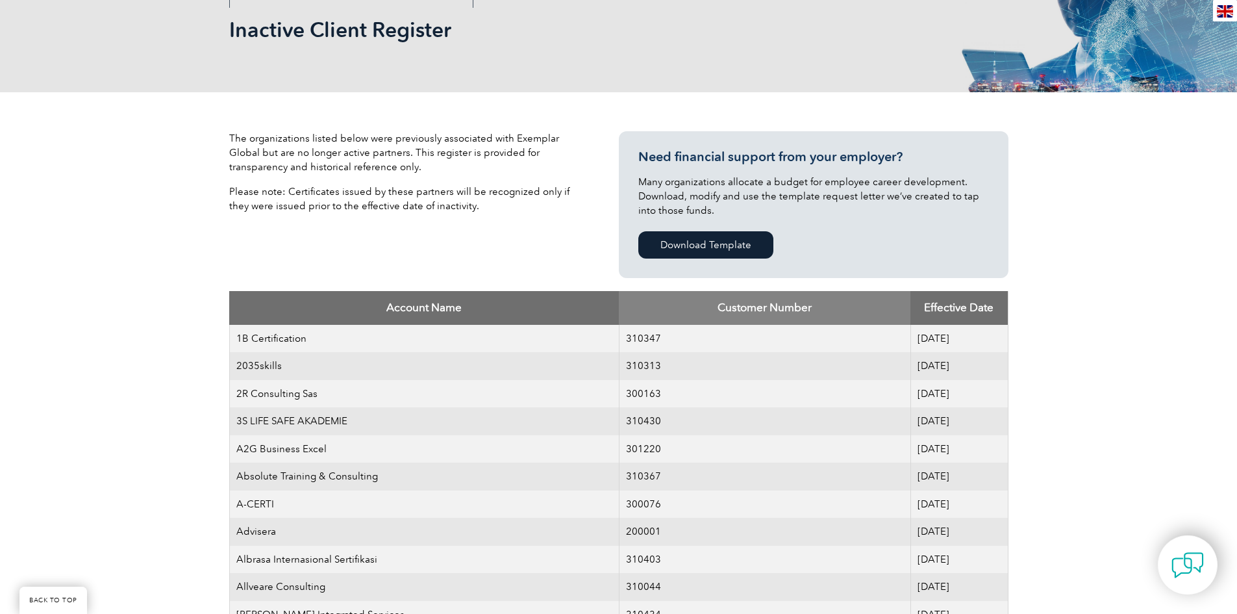
scroll to position [130, 0]
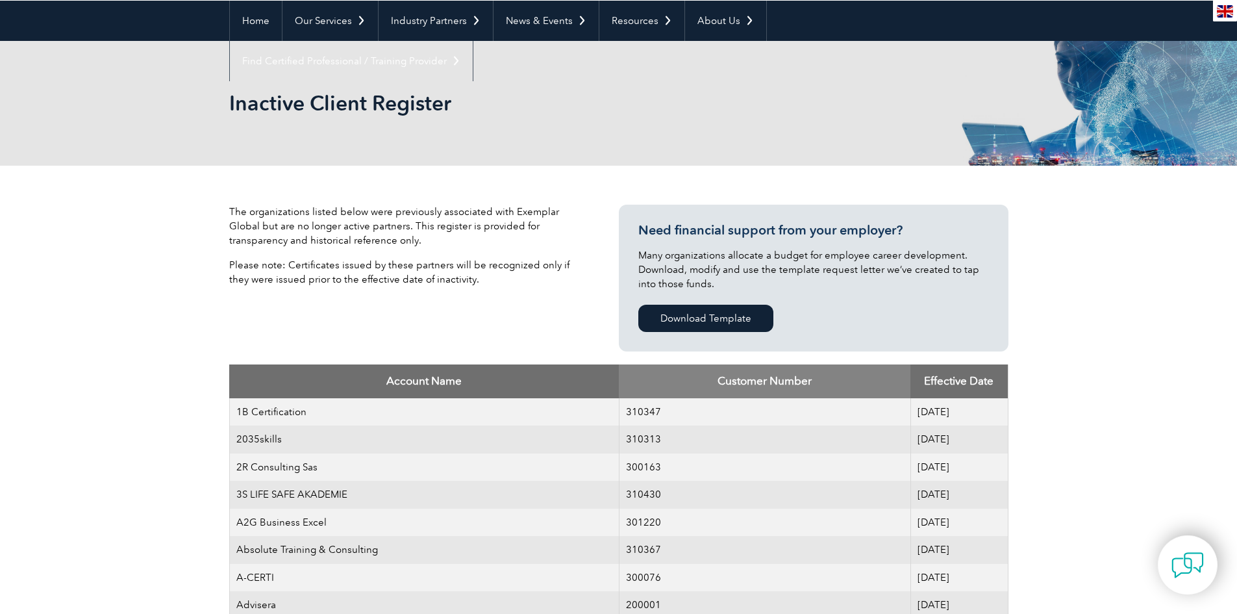
scroll to position [0, 0]
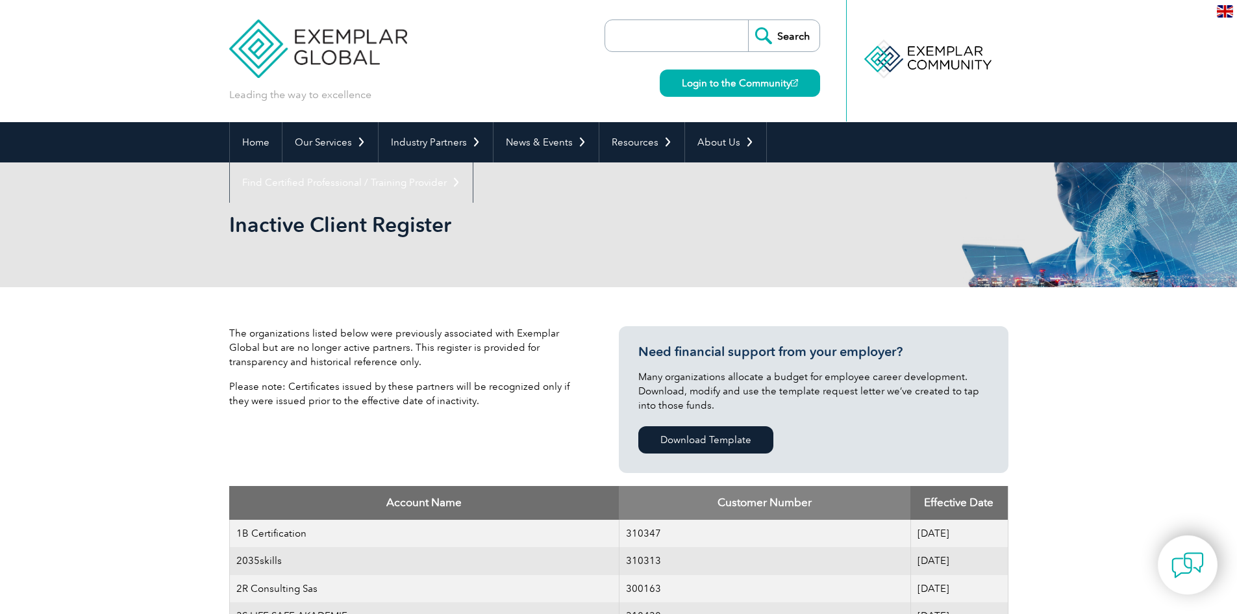
click at [690, 34] on input "search" at bounding box center [680, 35] width 136 height 31
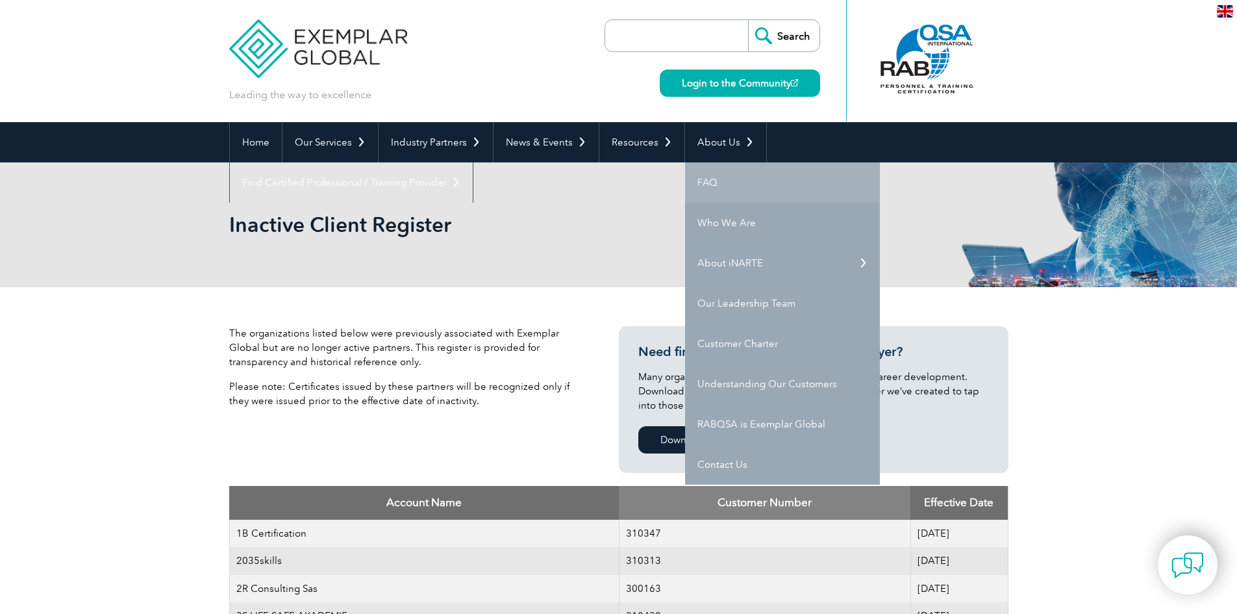
click at [705, 179] on link "FAQ" at bounding box center [782, 182] width 195 height 40
